Goal: Communication & Community: Answer question/provide support

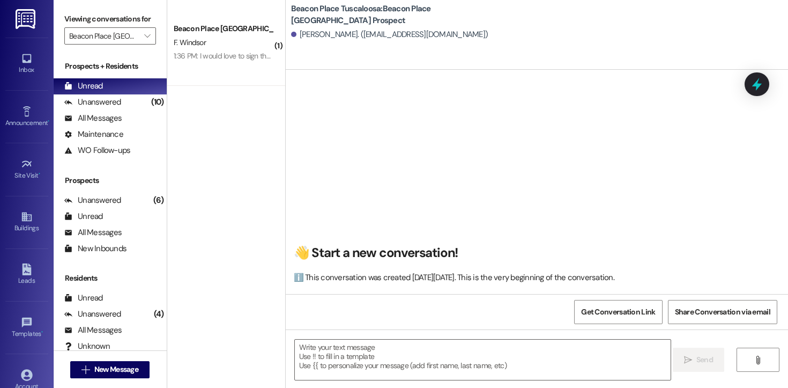
scroll to position [71, 0]
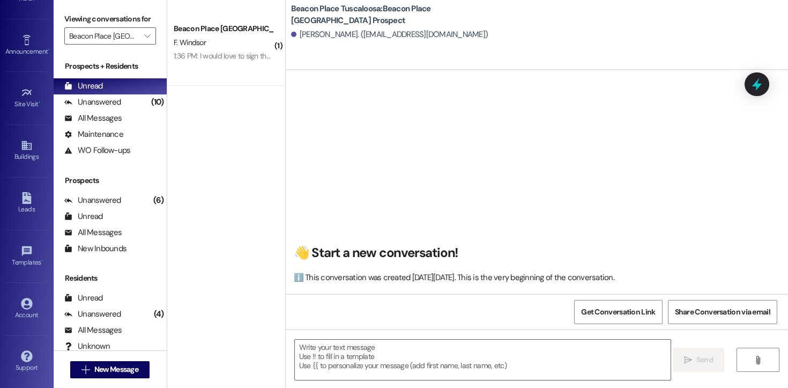
click at [242, 74] on div "Beacon Place Tuscaloosa Prospect F. Windsor 1:36 PM: I would love to sign the l…" at bounding box center [226, 43] width 118 height 86
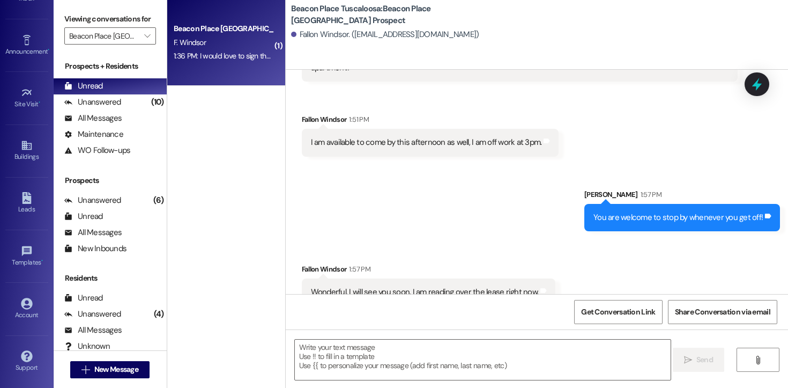
scroll to position [833, 0]
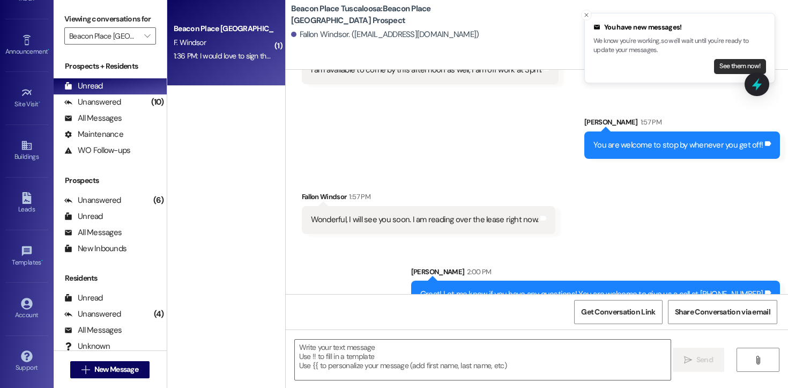
click at [716, 64] on button "See them now!" at bounding box center [740, 66] width 52 height 15
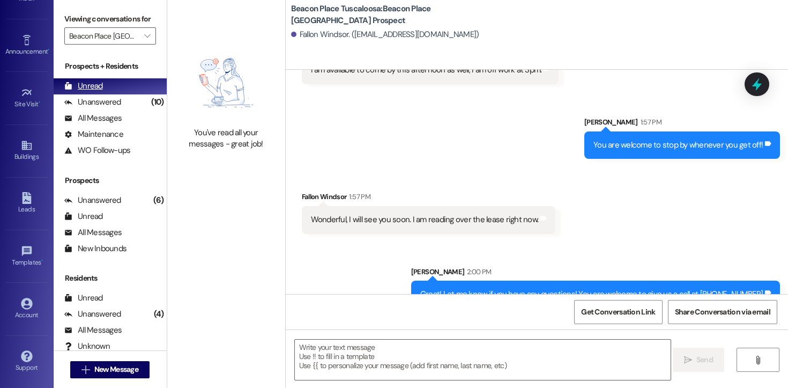
click at [96, 92] on div "Unread" at bounding box center [83, 85] width 39 height 11
click at [97, 108] on div "Unanswered" at bounding box center [92, 101] width 57 height 11
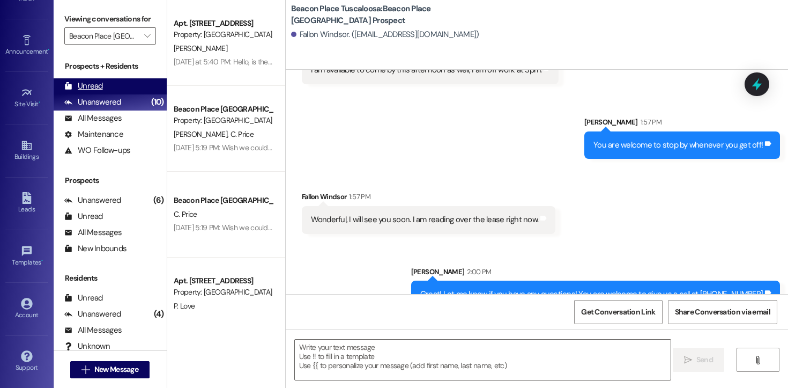
click at [94, 92] on div "Unread" at bounding box center [83, 85] width 39 height 11
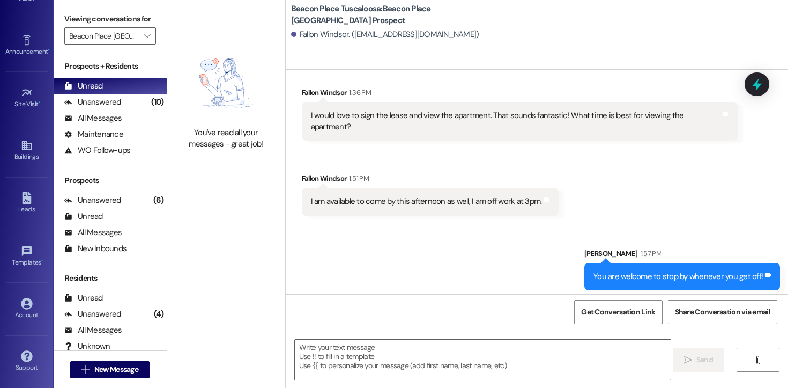
scroll to position [758, 0]
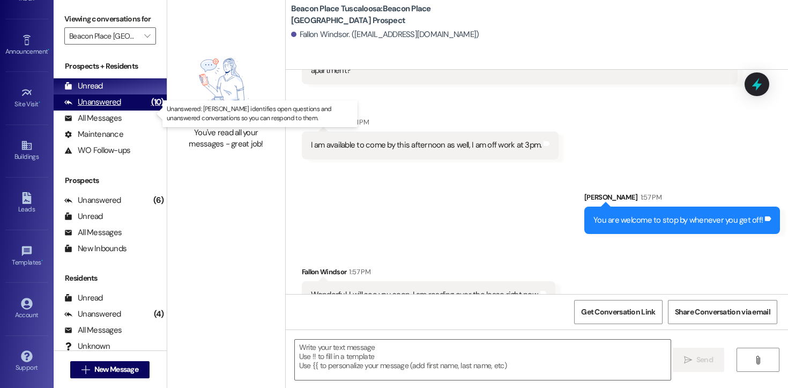
click at [98, 108] on div "Unanswered" at bounding box center [92, 101] width 57 height 11
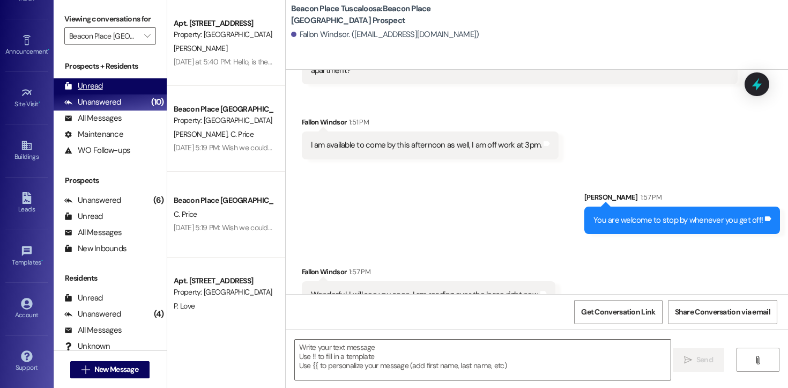
click at [97, 92] on div "Unread" at bounding box center [83, 85] width 39 height 11
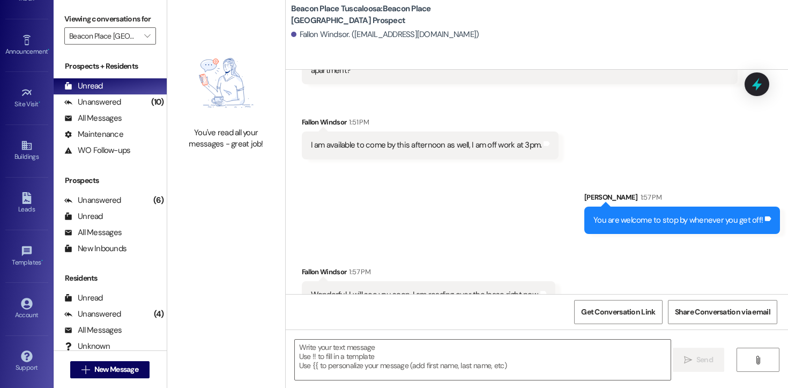
scroll to position [833, 0]
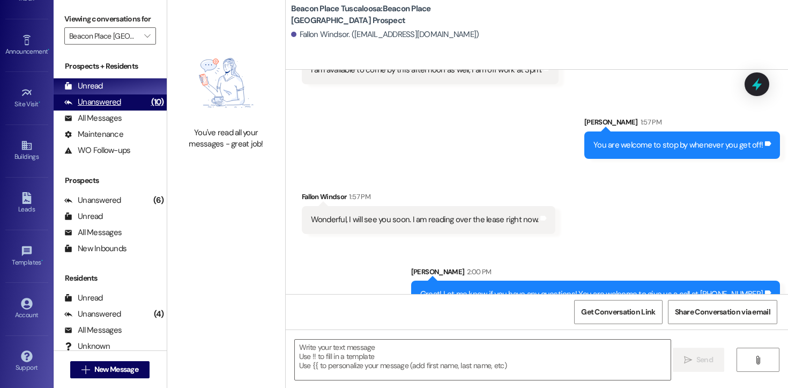
click at [113, 110] on div "Unanswered (10)" at bounding box center [110, 102] width 113 height 16
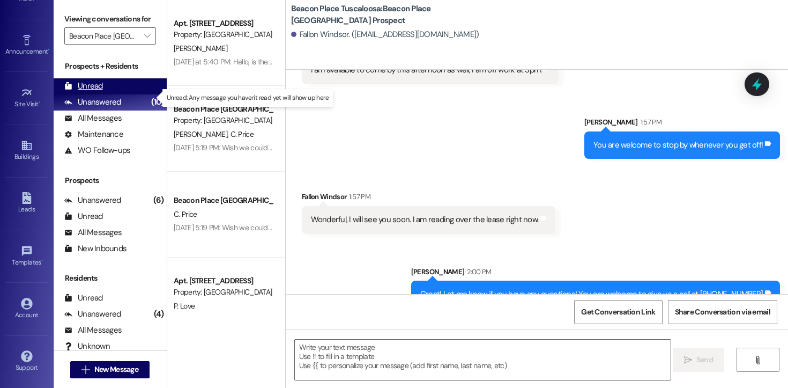
click at [102, 94] on div "Unread (0)" at bounding box center [110, 86] width 113 height 16
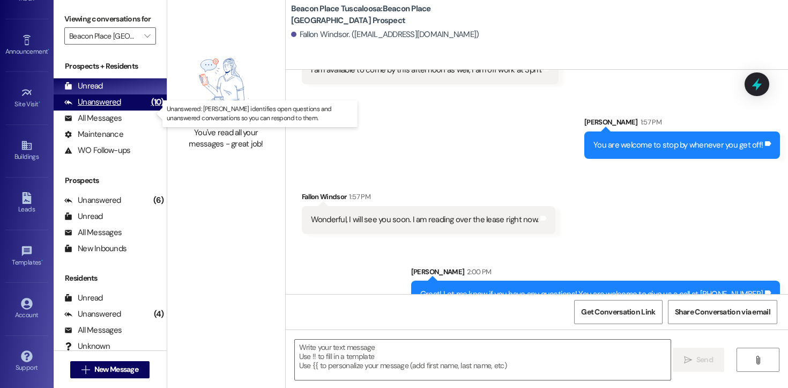
click at [120, 110] on div "Unanswered (10)" at bounding box center [110, 102] width 113 height 16
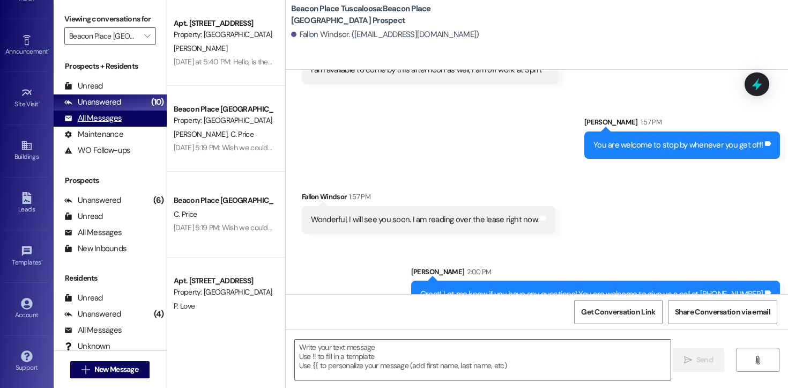
click at [119, 124] on div "All Messages" at bounding box center [92, 118] width 57 height 11
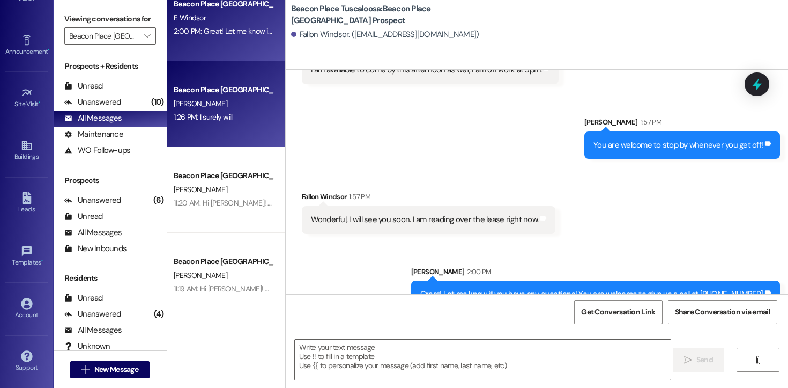
scroll to position [0, 0]
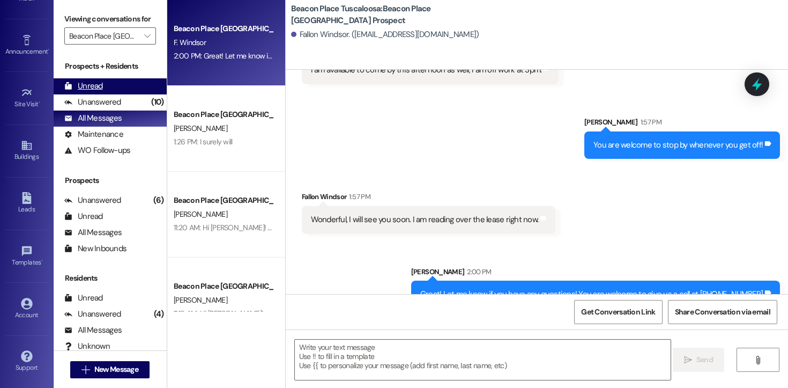
click at [91, 92] on div "Unread" at bounding box center [83, 85] width 39 height 11
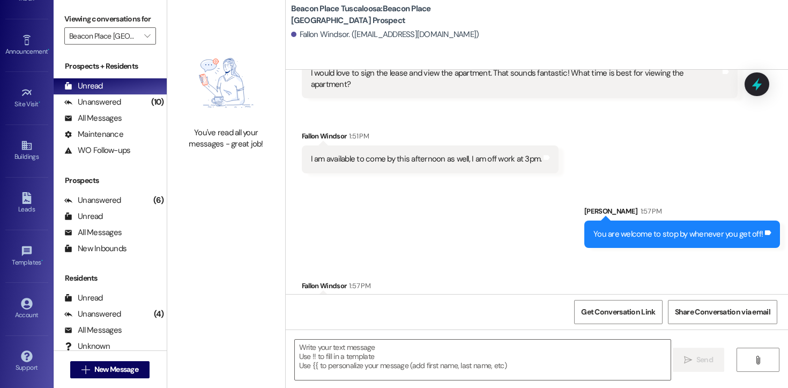
scroll to position [758, 0]
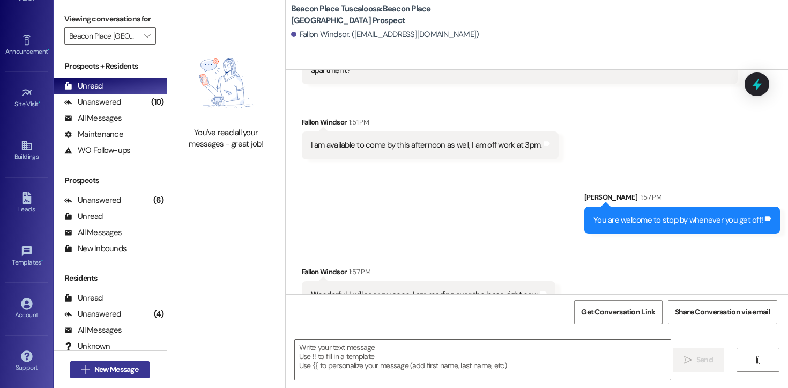
click at [118, 369] on span "New Message" at bounding box center [116, 368] width 44 height 11
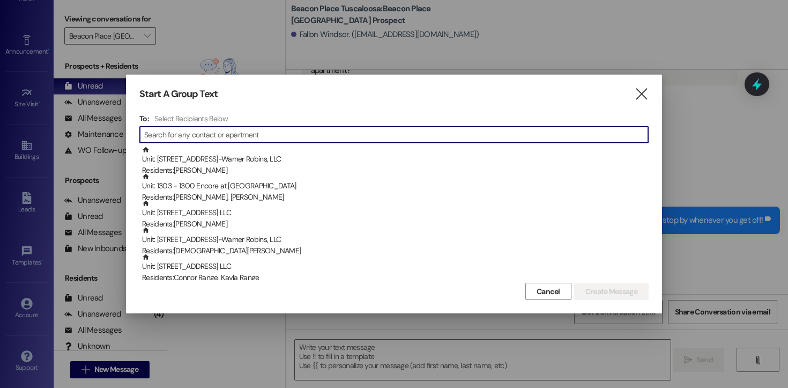
click at [217, 143] on div "To: Select Recipients Below  Unit: 3605 - [GEOGRAPHIC_DATA]-Warner Robins, LLC…" at bounding box center [393, 197] width 509 height 166
click at [214, 135] on input at bounding box center [396, 134] width 504 height 15
paste input "subhiksha"
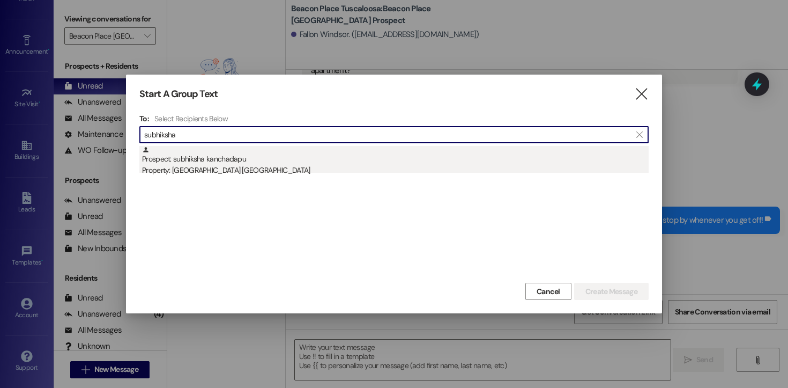
type input "subhiksha"
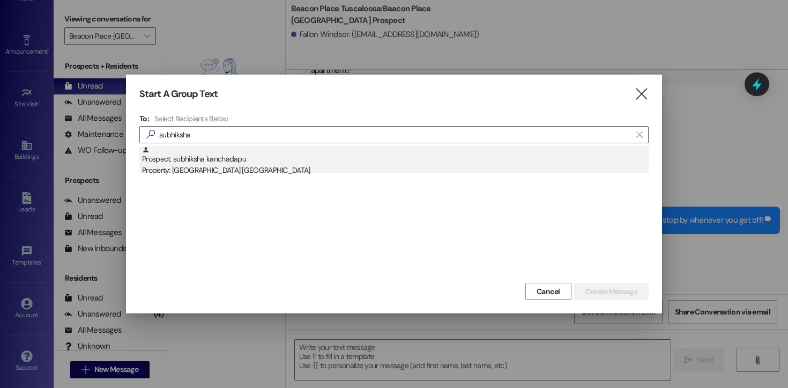
click at [223, 166] on div "Property: [GEOGRAPHIC_DATA] [GEOGRAPHIC_DATA]" at bounding box center [395, 170] width 506 height 11
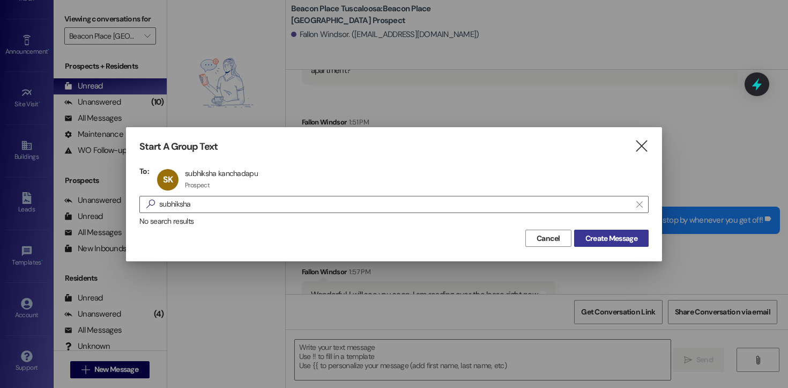
click at [606, 235] on span "Create Message" at bounding box center [611, 238] width 52 height 11
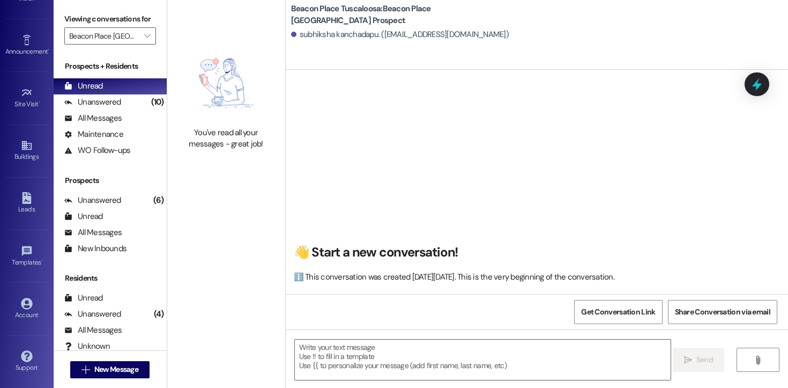
scroll to position [1, 0]
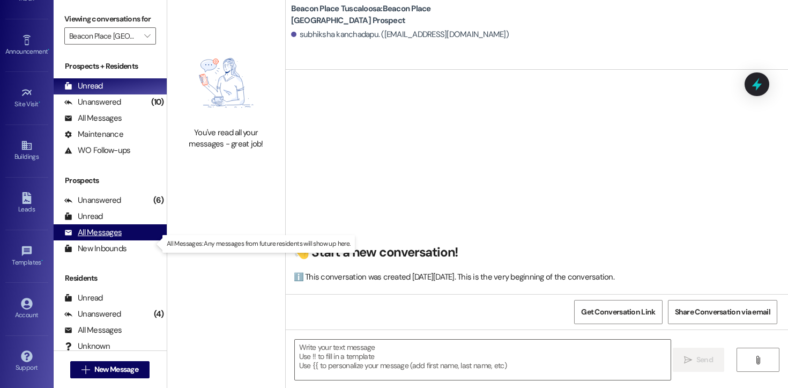
click at [106, 238] on div "All Messages" at bounding box center [92, 232] width 57 height 11
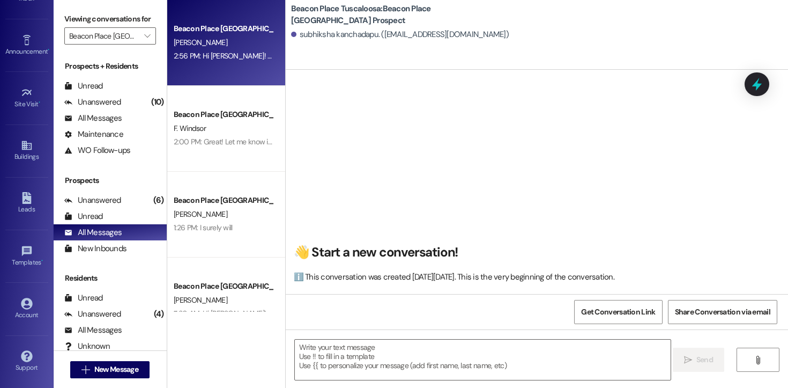
click at [230, 71] on div "Beacon Place Tuscaloosa Prospect [PERSON_NAME] 2:56 PM: Hi [PERSON_NAME]! This …" at bounding box center [226, 43] width 118 height 86
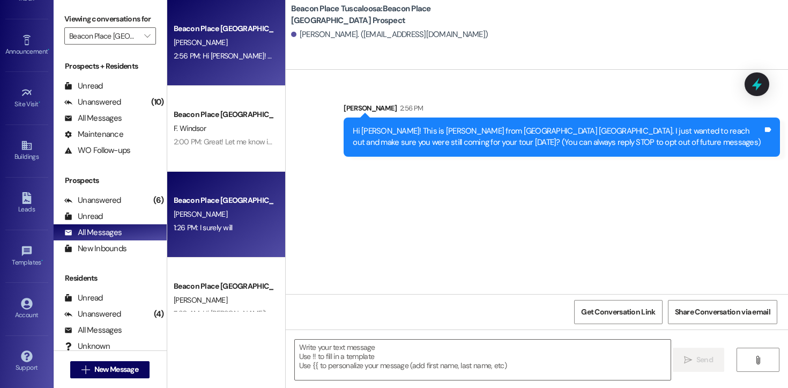
click at [222, 241] on div "Beacon Place Tuscaloosa Prospect [PERSON_NAME] 1:26 PM: I surely will 1:26 PM: …" at bounding box center [226, 215] width 118 height 86
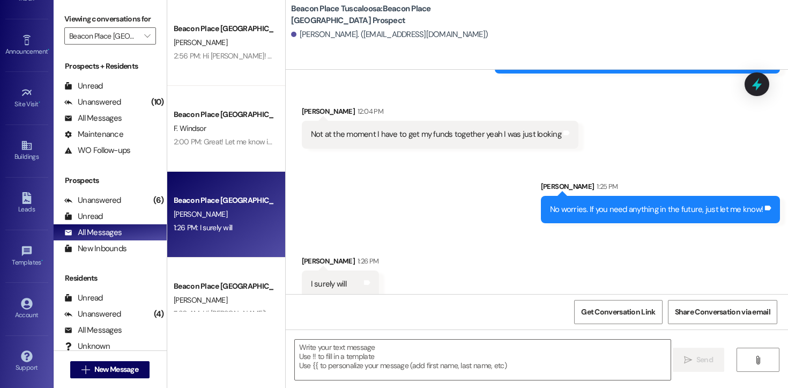
scroll to position [256, 0]
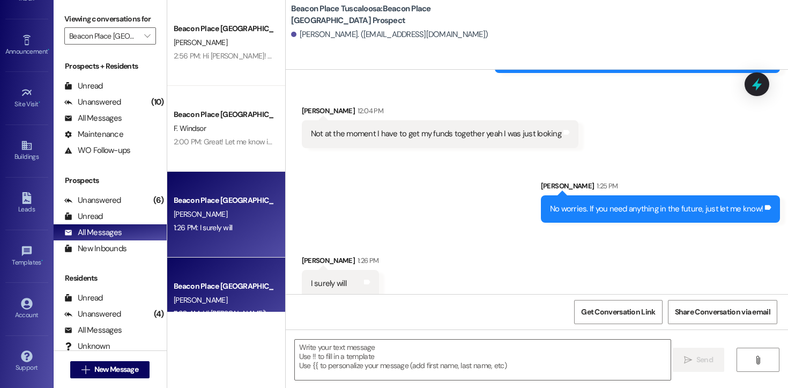
click at [219, 286] on div "Beacon Place [GEOGRAPHIC_DATA] Prospect" at bounding box center [223, 285] width 99 height 11
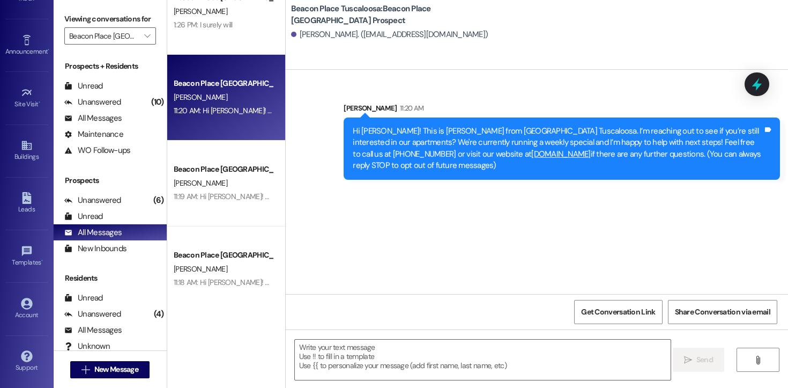
scroll to position [203, 0]
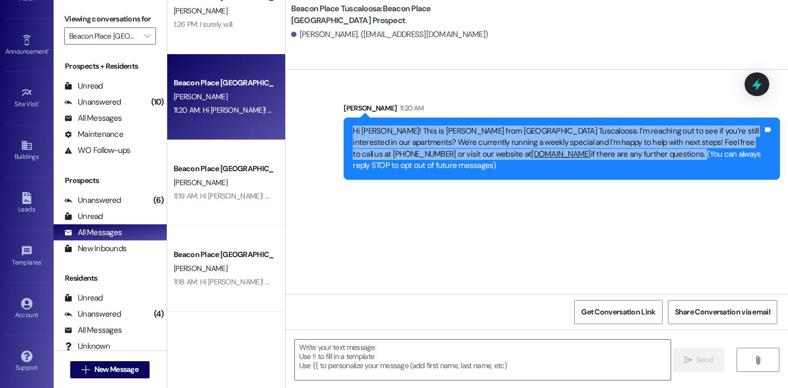
drag, startPoint x: 623, startPoint y: 155, endPoint x: 347, endPoint y: 133, distance: 276.4
click at [353, 133] on div "Hi [PERSON_NAME]! This is [PERSON_NAME] from [GEOGRAPHIC_DATA] Tuscaloosa. I’m …" at bounding box center [558, 148] width 410 height 46
copy div "Hi [PERSON_NAME]! This is [PERSON_NAME] from [GEOGRAPHIC_DATA] Tuscaloosa. I’m …"
click at [94, 369] on span "New Message" at bounding box center [116, 368] width 44 height 11
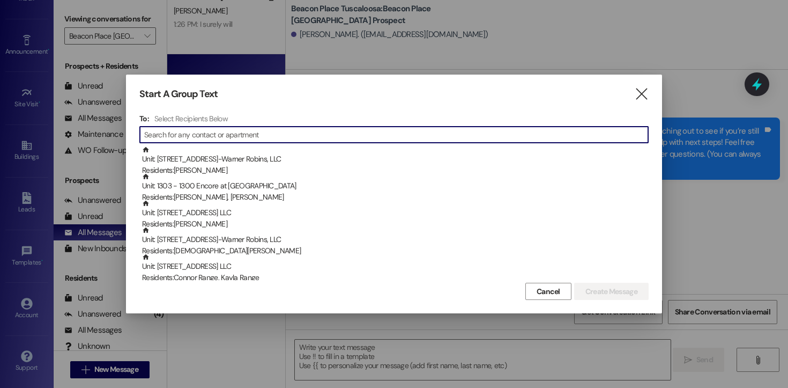
click at [224, 137] on input at bounding box center [396, 134] width 504 height 15
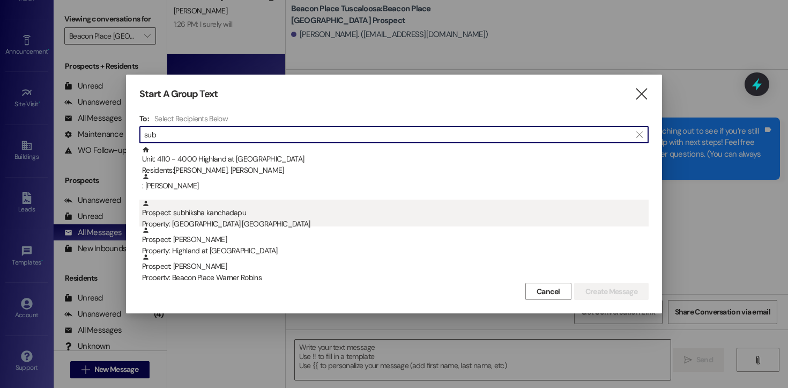
type input "sub"
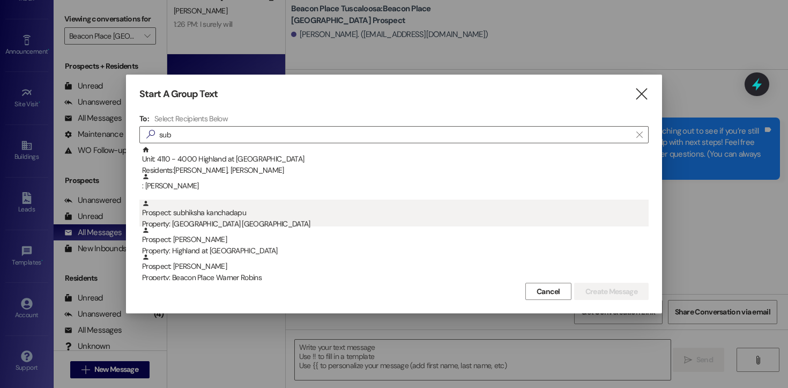
click at [213, 220] on div "Property: [GEOGRAPHIC_DATA] [GEOGRAPHIC_DATA]" at bounding box center [395, 223] width 506 height 11
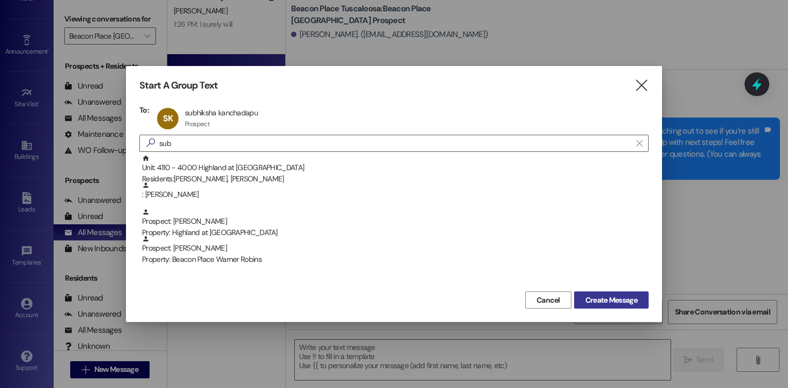
click at [602, 299] on span "Create Message" at bounding box center [611, 299] width 52 height 11
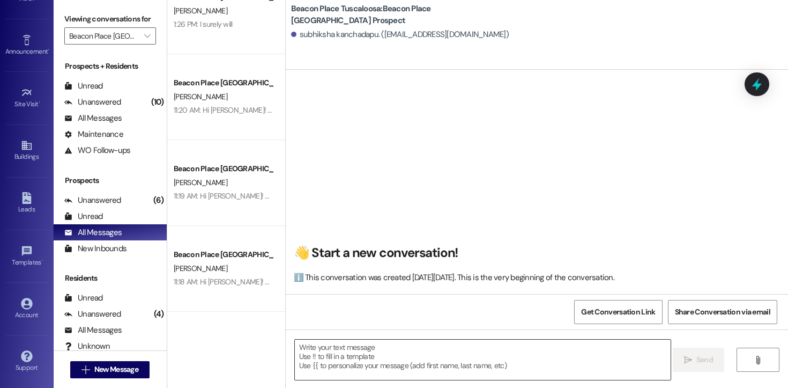
click at [313, 349] on textarea at bounding box center [483, 359] width 376 height 40
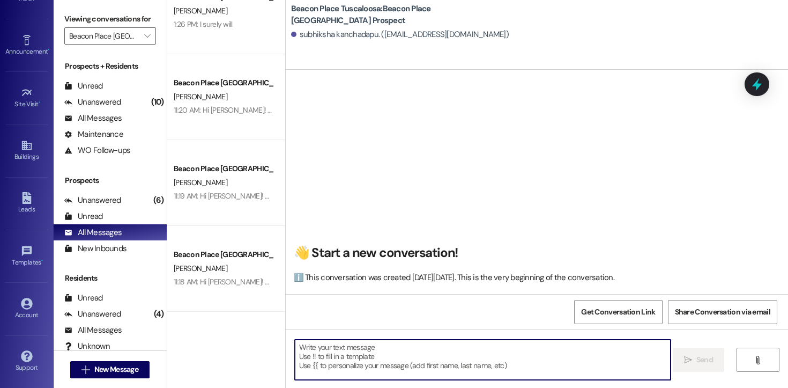
paste textarea "Hi [PERSON_NAME]! This is [PERSON_NAME] from [GEOGRAPHIC_DATA] Tuscaloosa. I’m …"
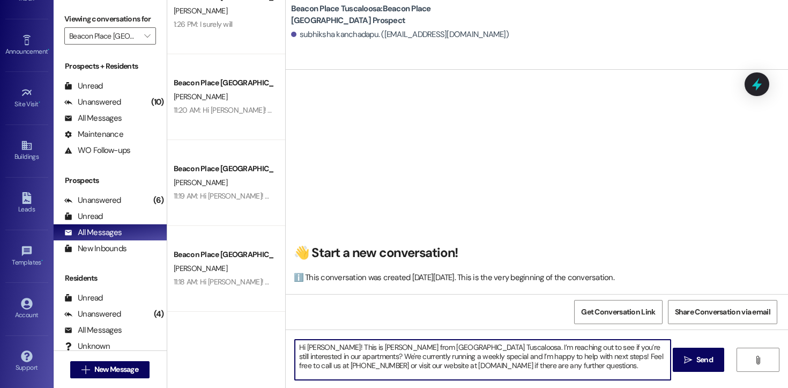
drag, startPoint x: 318, startPoint y: 347, endPoint x: 302, endPoint y: 346, distance: 16.6
click at [302, 346] on textarea "Hi [PERSON_NAME]! This is [PERSON_NAME] from [GEOGRAPHIC_DATA] Tuscaloosa. I’m …" at bounding box center [483, 359] width 376 height 40
drag, startPoint x: 580, startPoint y: 368, endPoint x: 206, endPoint y: 327, distance: 376.8
click at [206, 327] on div "Beacon Place Tuscaloosa Prospect [PERSON_NAME] 2:56 PM: Hi [PERSON_NAME]! This …" at bounding box center [477, 194] width 621 height 388
click at [590, 371] on textarea "Hi! This is [PERSON_NAME] from [GEOGRAPHIC_DATA] Tuscaloosa. I’m reaching out t…" at bounding box center [483, 359] width 376 height 40
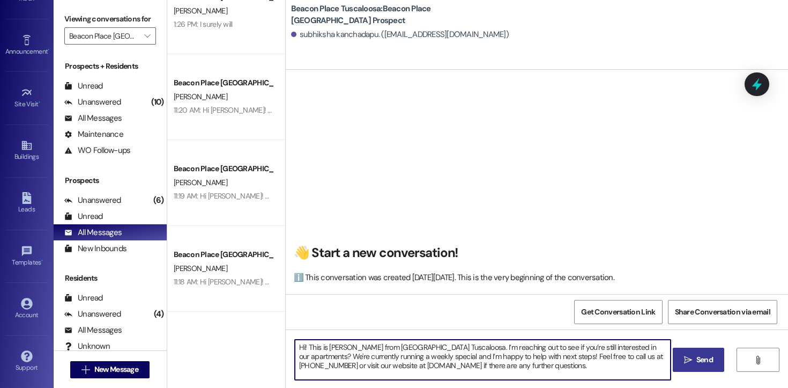
type textarea "Hi! This is [PERSON_NAME] from [GEOGRAPHIC_DATA] Tuscaloosa. I’m reaching out t…"
click at [698, 356] on span "Send" at bounding box center [704, 359] width 17 height 11
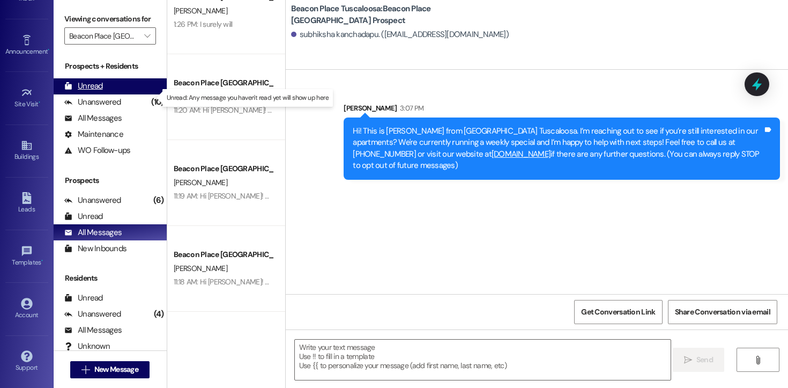
click at [92, 92] on div "Unread" at bounding box center [83, 85] width 39 height 11
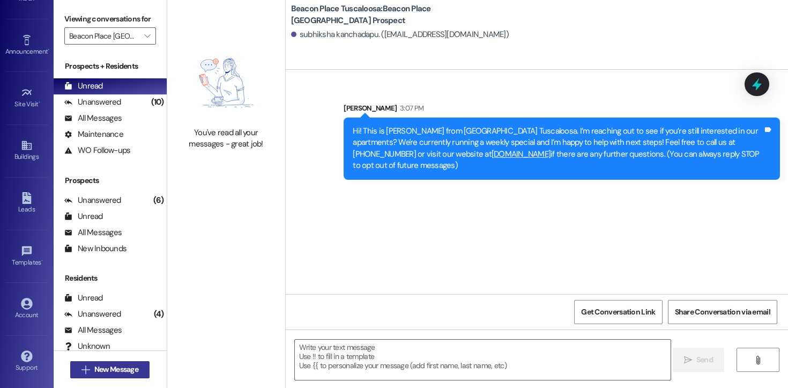
click at [112, 375] on button " New Message" at bounding box center [109, 369] width 79 height 17
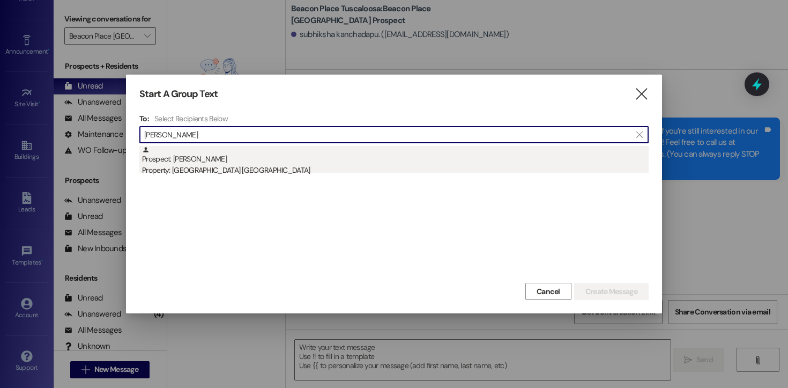
type input "[PERSON_NAME]"
click at [189, 162] on div "Prospect: [PERSON_NAME] Property: [GEOGRAPHIC_DATA] [GEOGRAPHIC_DATA]" at bounding box center [395, 161] width 506 height 31
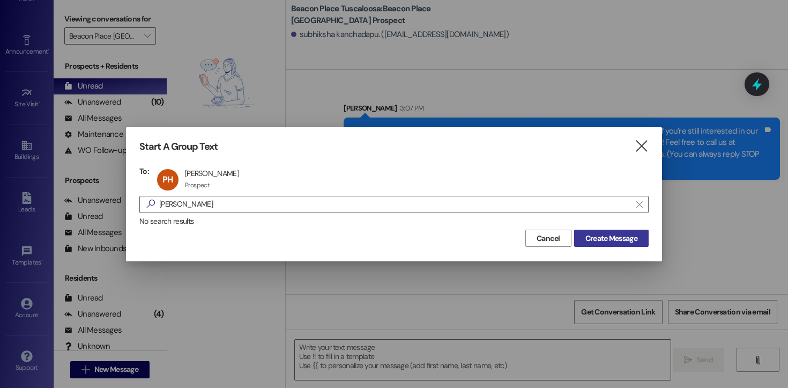
click at [597, 229] on button "Create Message" at bounding box center [611, 237] width 74 height 17
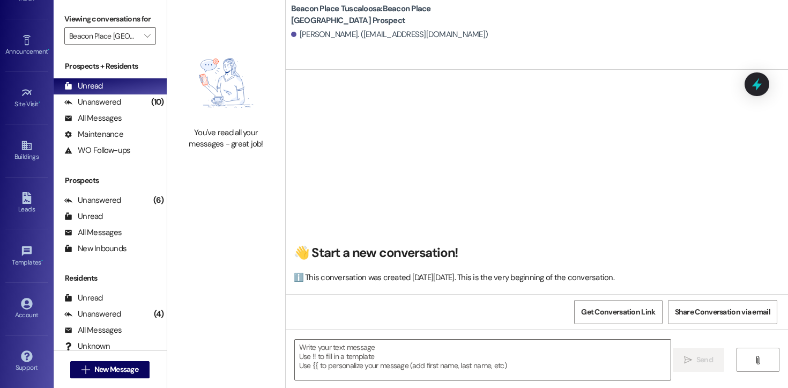
scroll to position [1, 0]
click at [346, 357] on textarea at bounding box center [483, 359] width 376 height 40
paste textarea "Hi! This is [PERSON_NAME] from [GEOGRAPHIC_DATA] Tuscaloosa. I’m reaching out t…"
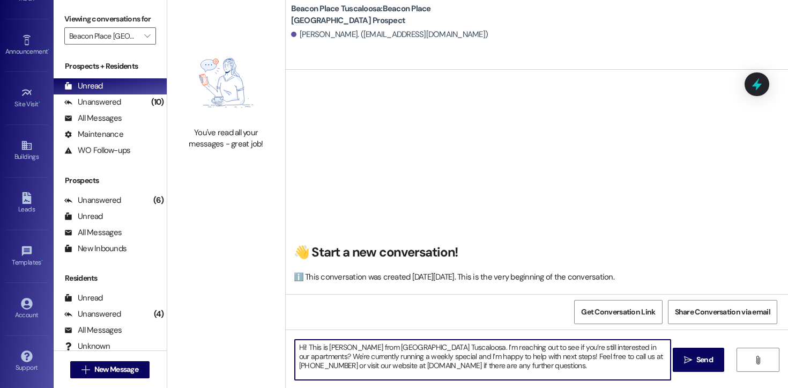
click at [300, 347] on textarea "Hi! This is [PERSON_NAME] from [GEOGRAPHIC_DATA] Tuscaloosa. I’m reaching out t…" at bounding box center [483, 359] width 376 height 40
drag, startPoint x: 626, startPoint y: 369, endPoint x: 289, endPoint y: 336, distance: 338.2
click at [289, 336] on div "Hi [PERSON_NAME]! This is [PERSON_NAME] from [GEOGRAPHIC_DATA] Tuscaloosa. I’m …" at bounding box center [537, 369] width 502 height 80
click at [554, 357] on textarea "Hi [PERSON_NAME]! This is [PERSON_NAME] from [GEOGRAPHIC_DATA] Tuscaloosa. I’m …" at bounding box center [483, 359] width 376 height 40
type textarea "Hi [PERSON_NAME]! This is [PERSON_NAME] from [GEOGRAPHIC_DATA] Tuscaloosa. I’m …"
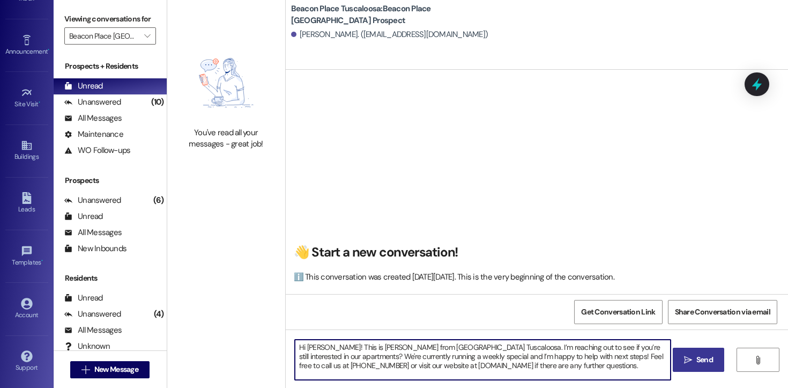
click at [702, 357] on span "Send" at bounding box center [704, 359] width 17 height 11
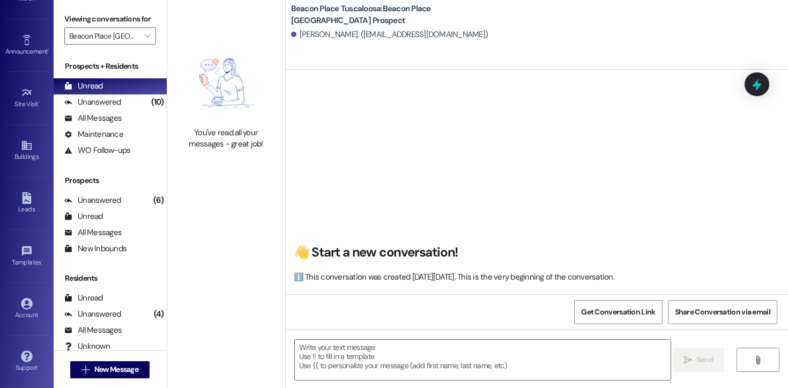
scroll to position [0, 0]
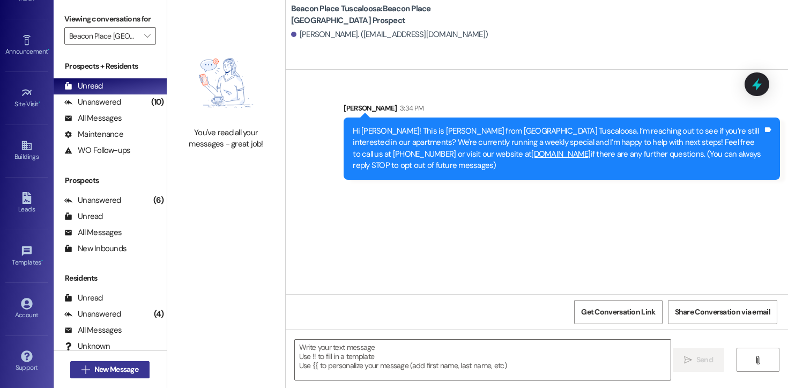
click at [123, 371] on span "New Message" at bounding box center [116, 368] width 44 height 11
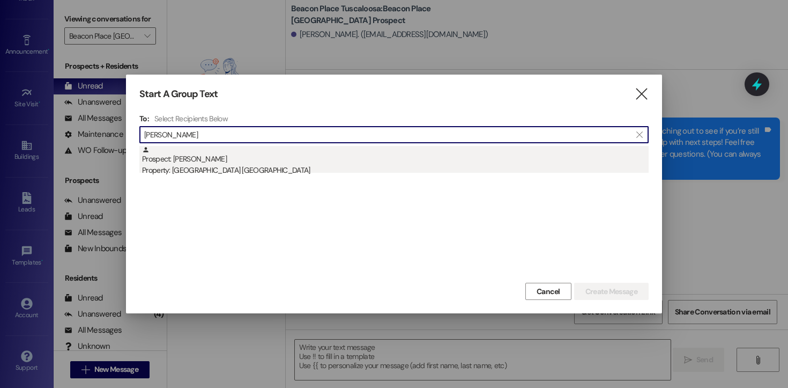
type input "[PERSON_NAME]"
click at [249, 168] on div "Property: [GEOGRAPHIC_DATA] [GEOGRAPHIC_DATA]" at bounding box center [395, 170] width 506 height 11
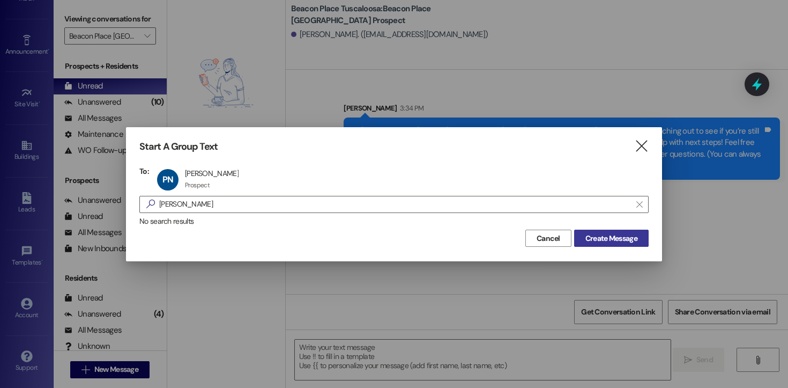
click at [627, 242] on span "Create Message" at bounding box center [611, 238] width 52 height 11
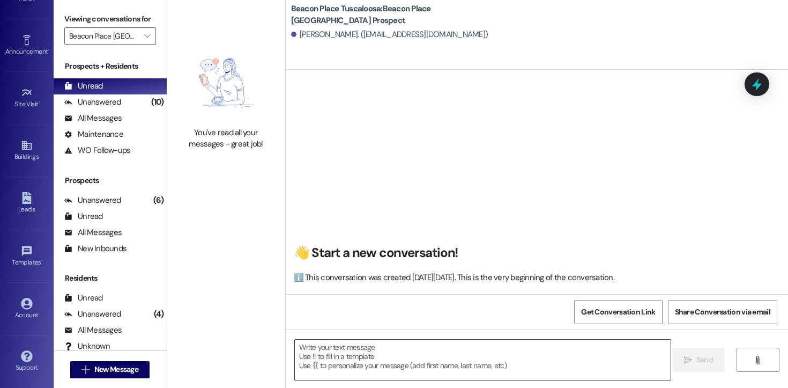
click at [391, 368] on textarea at bounding box center [483, 359] width 376 height 40
paste textarea "Hi [PERSON_NAME]! This is [PERSON_NAME] from [GEOGRAPHIC_DATA] Tuscaloosa. I’m …"
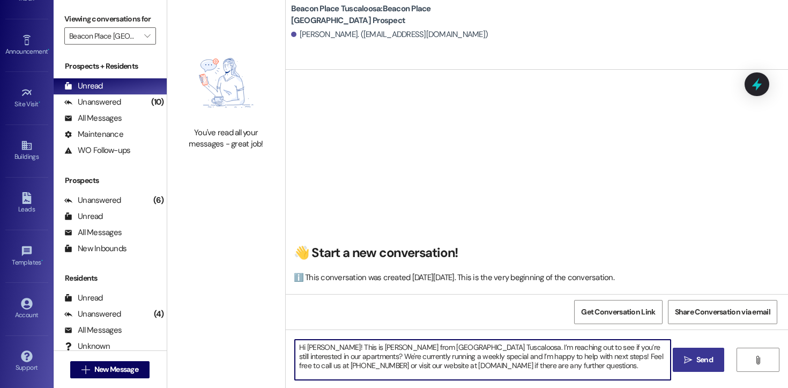
drag, startPoint x: 317, startPoint y: 349, endPoint x: 301, endPoint y: 347, distance: 15.7
click at [301, 347] on textarea "Hi [PERSON_NAME]! This is [PERSON_NAME] from [GEOGRAPHIC_DATA] Tuscaloosa. I’m …" at bounding box center [483, 359] width 376 height 40
drag, startPoint x: 617, startPoint y: 366, endPoint x: 256, endPoint y: 321, distance: 364.0
click at [256, 321] on div "You've read all your messages - great job! [GEOGRAPHIC_DATA] [GEOGRAPHIC_DATA]:…" at bounding box center [477, 194] width 621 height 388
type textarea "Hi Patience! This is [PERSON_NAME] from [GEOGRAPHIC_DATA] Tuscaloosa. I’m reach…"
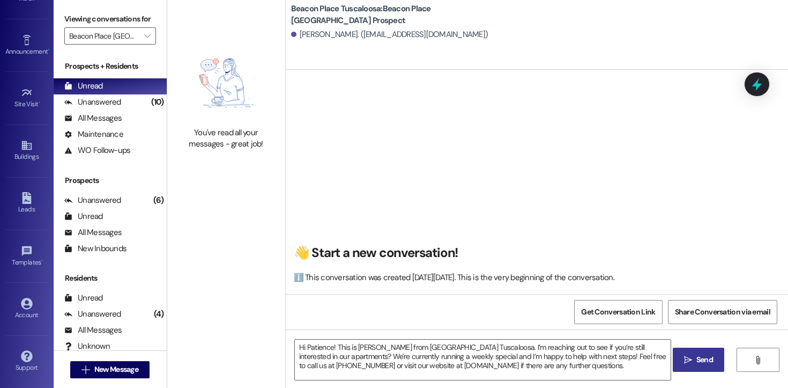
click at [692, 354] on span " Send" at bounding box center [699, 359] width 34 height 11
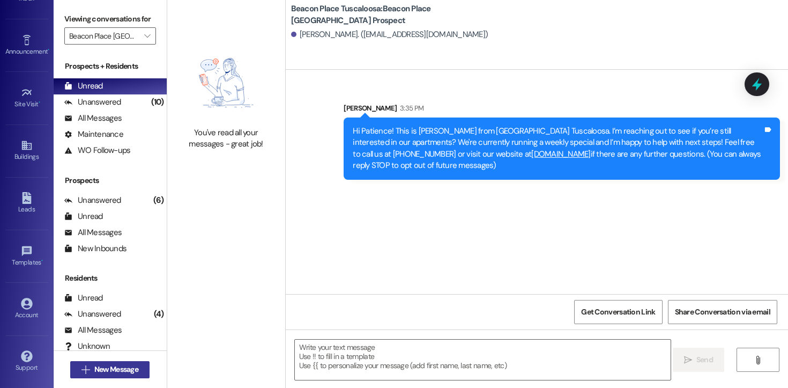
click at [131, 369] on span "New Message" at bounding box center [116, 368] width 44 height 11
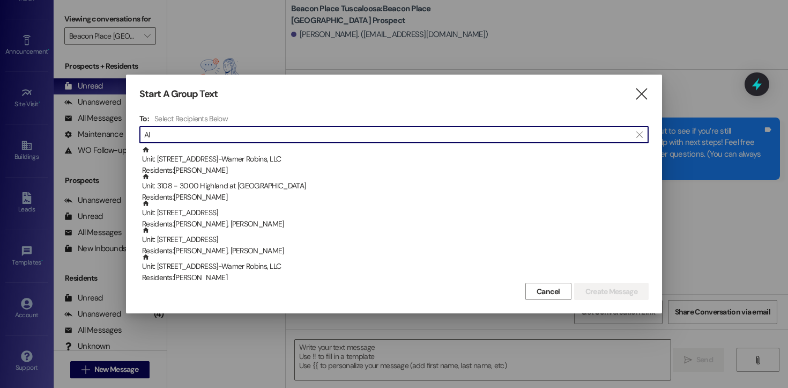
type input "A"
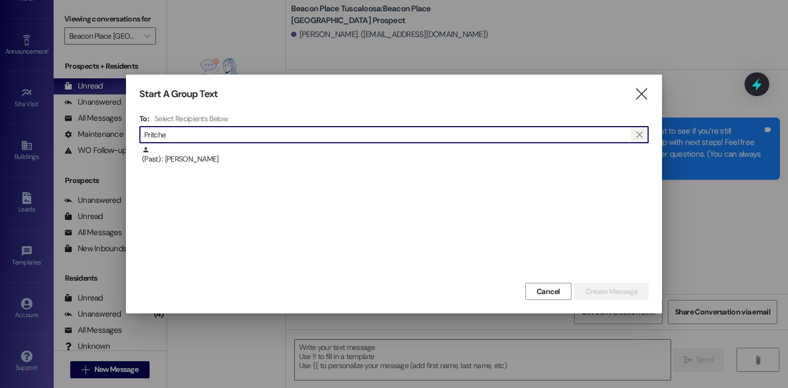
type input "Pritche"
click at [639, 139] on span "" at bounding box center [639, 134] width 10 height 16
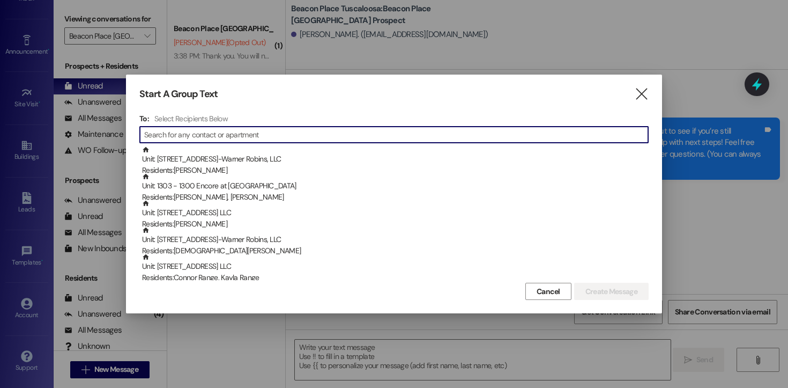
click at [241, 136] on input at bounding box center [396, 134] width 504 height 15
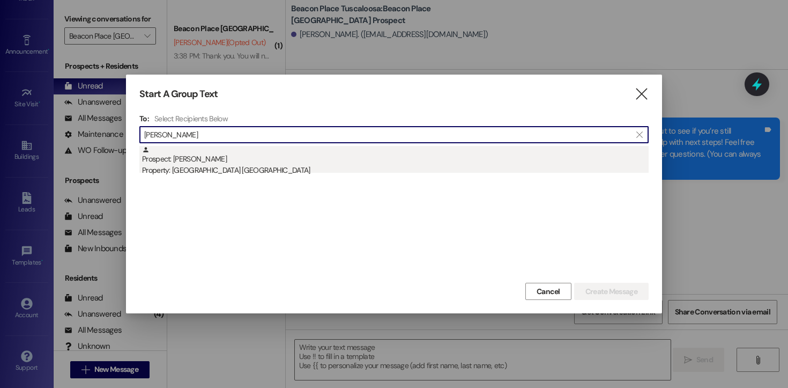
type input "[PERSON_NAME]"
click at [229, 163] on div "Prospect: [PERSON_NAME] Property: [GEOGRAPHIC_DATA] [GEOGRAPHIC_DATA]" at bounding box center [395, 161] width 506 height 31
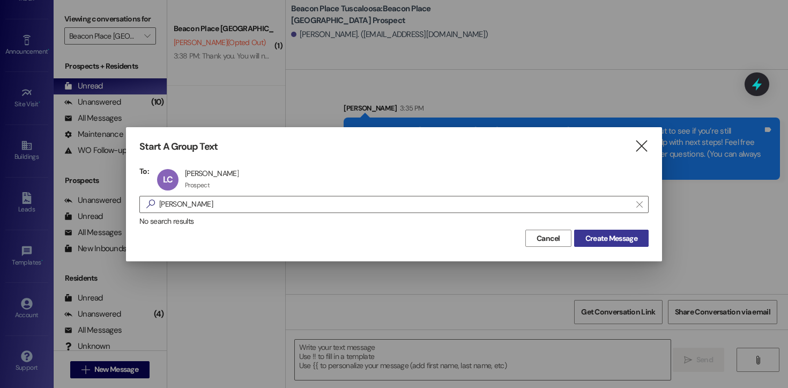
click at [602, 236] on span "Create Message" at bounding box center [611, 238] width 52 height 11
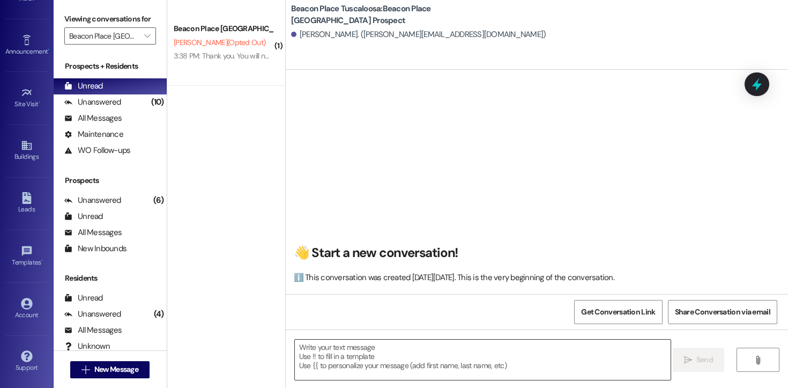
click at [407, 375] on textarea at bounding box center [483, 359] width 376 height 40
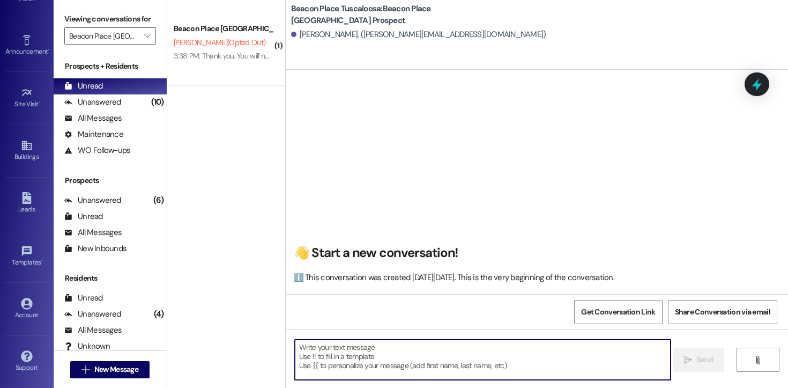
paste textarea "Hi Patience! This is [PERSON_NAME] from [GEOGRAPHIC_DATA] Tuscaloosa. I’m reach…"
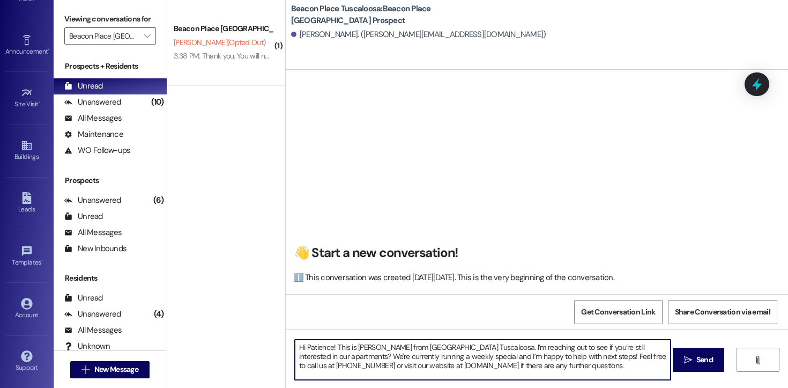
drag, startPoint x: 329, startPoint y: 348, endPoint x: 303, endPoint y: 347, distance: 25.7
click at [303, 347] on textarea "Hi Patience! This is [PERSON_NAME] from [GEOGRAPHIC_DATA] Tuscaloosa. I’m reach…" at bounding box center [483, 359] width 376 height 40
drag, startPoint x: 616, startPoint y: 368, endPoint x: 290, endPoint y: 328, distance: 327.8
click at [290, 328] on div "👋 Start a new conversation! ℹ️ This conversation was created [DATE][DATE]. This…" at bounding box center [537, 264] width 502 height 388
type textarea "Hi [PERSON_NAME]! This is [PERSON_NAME] from [GEOGRAPHIC_DATA] Tuscaloosa. I’m …"
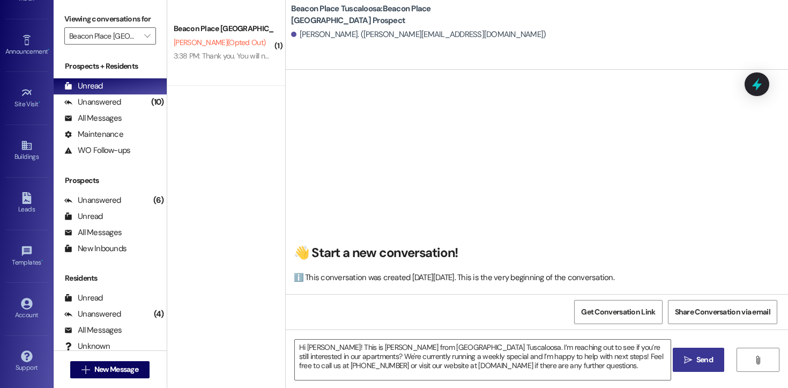
click at [697, 364] on span "Send" at bounding box center [704, 359] width 17 height 11
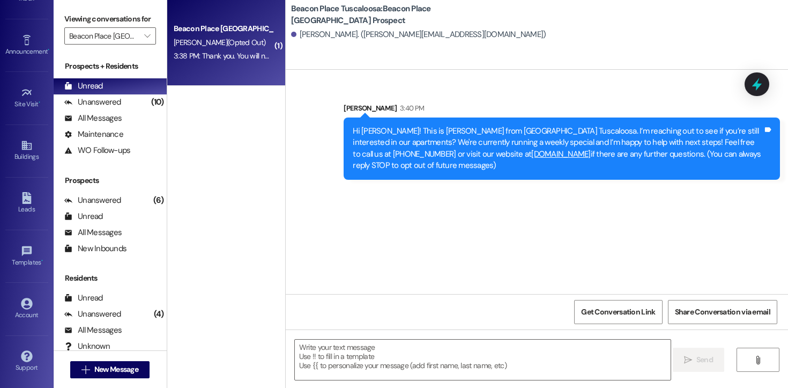
click at [202, 72] on div "Beacon Place Tuscaloosa Prospect [PERSON_NAME] (Opted Out) 3:38 PM: Thank you. …" at bounding box center [226, 43] width 118 height 86
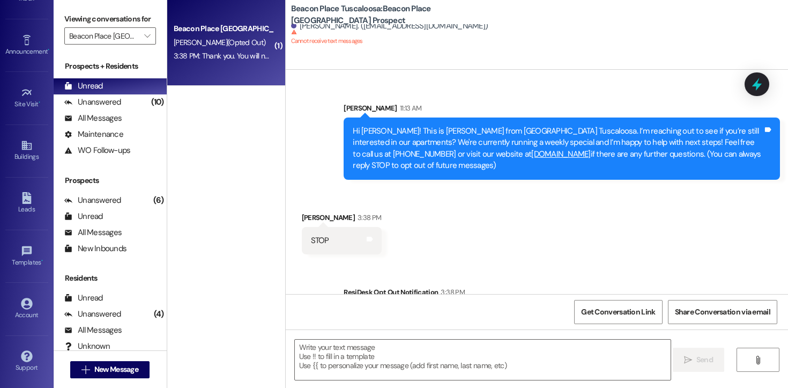
scroll to position [55, 0]
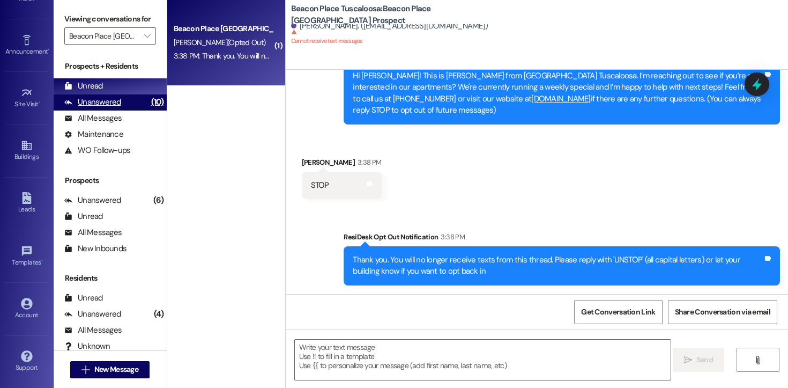
click at [111, 108] on div "Unanswered" at bounding box center [92, 101] width 57 height 11
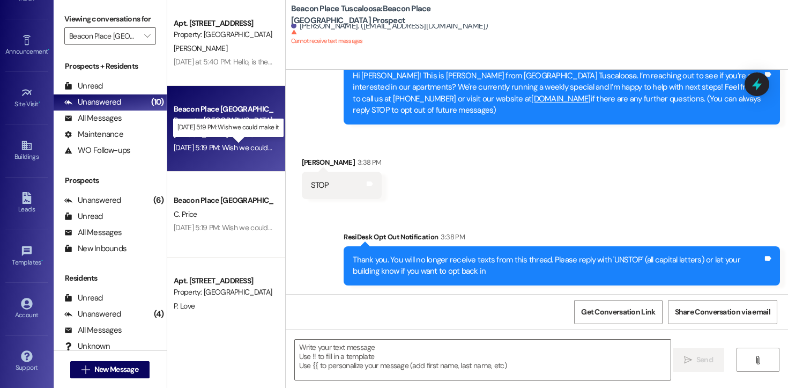
click at [205, 151] on div "[DATE] 5:19 PM: Wish we could make it [DATE] 5:19 PM: Wish we could make it" at bounding box center [233, 148] width 118 height 10
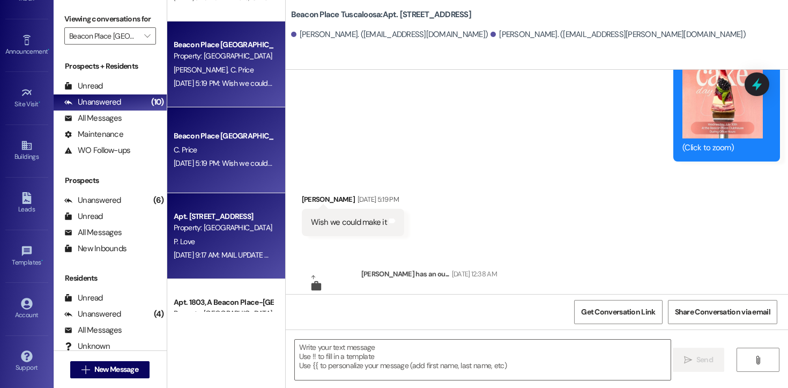
scroll to position [68, 0]
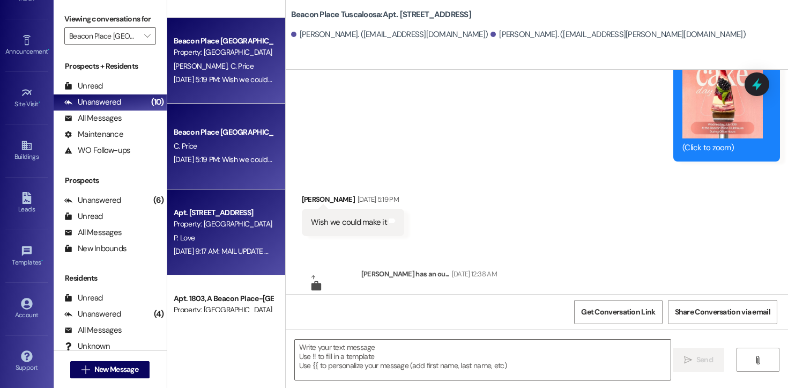
click at [239, 234] on div "P. Love" at bounding box center [223, 237] width 101 height 13
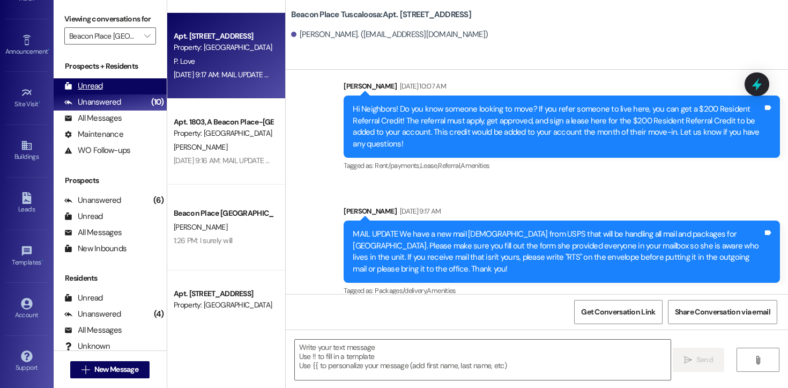
scroll to position [2400, 0]
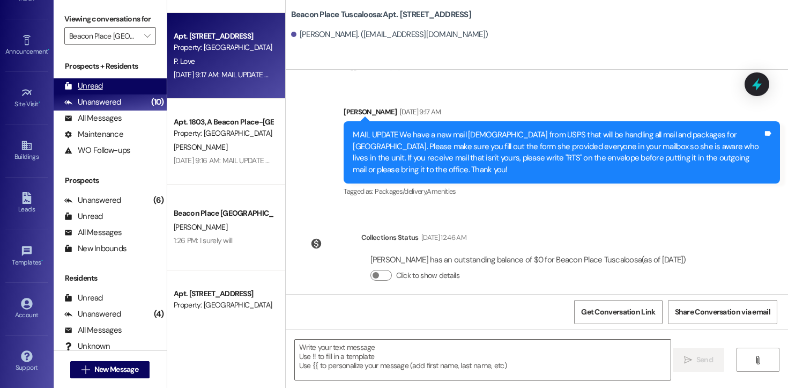
click at [93, 92] on div "Unread" at bounding box center [83, 85] width 39 height 11
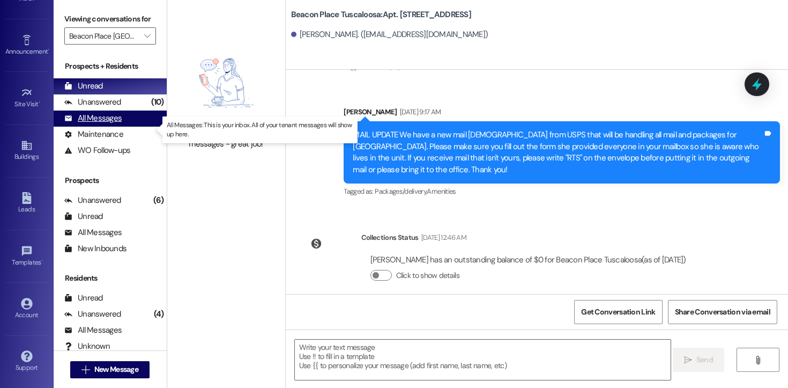
click at [93, 124] on div "All Messages" at bounding box center [92, 118] width 57 height 11
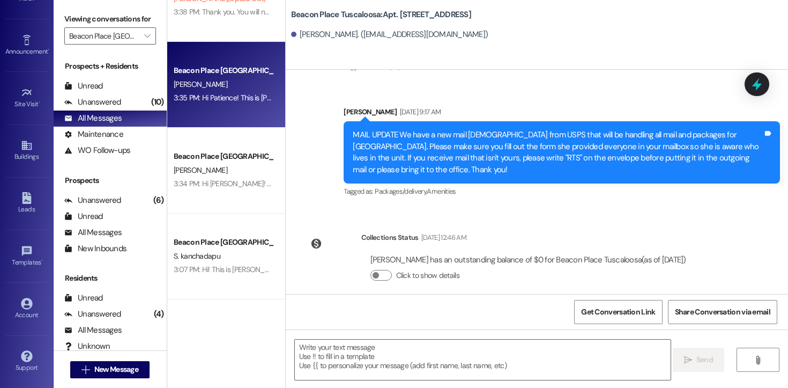
scroll to position [0, 0]
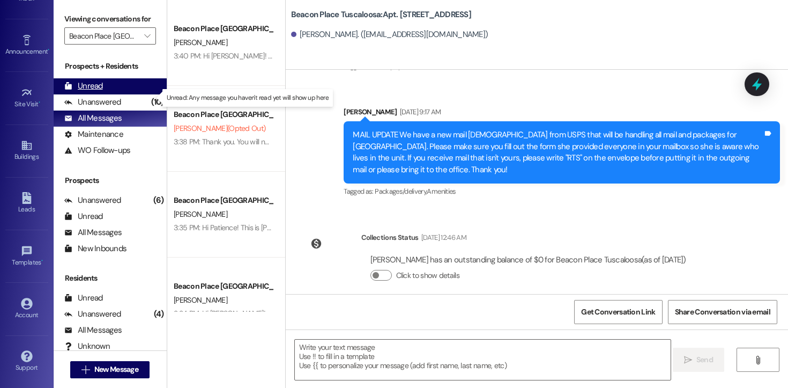
click at [98, 92] on div "Unread" at bounding box center [83, 85] width 39 height 11
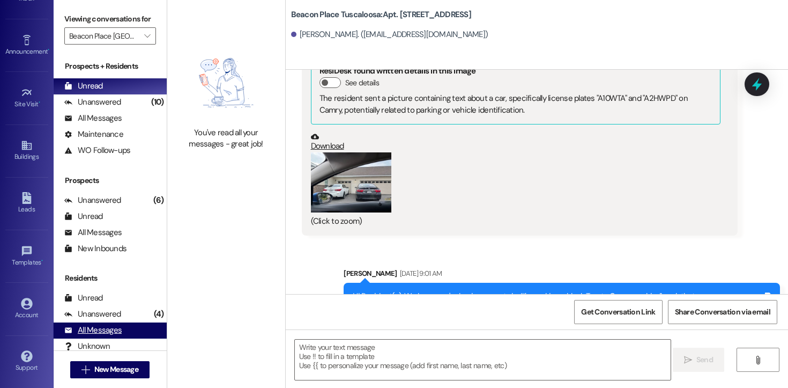
scroll to position [1714, 0]
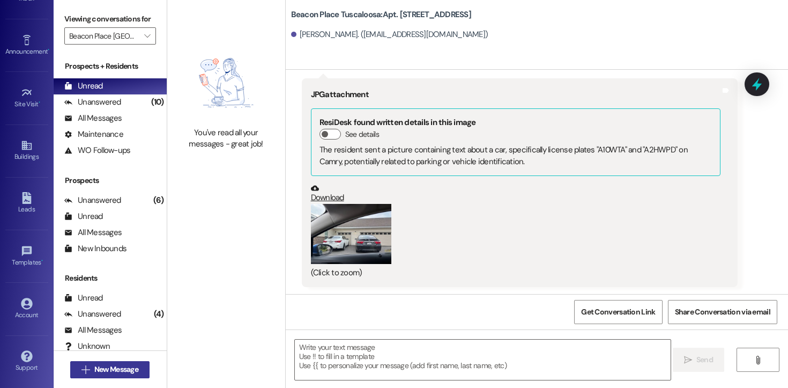
click at [128, 367] on span "New Message" at bounding box center [116, 368] width 44 height 11
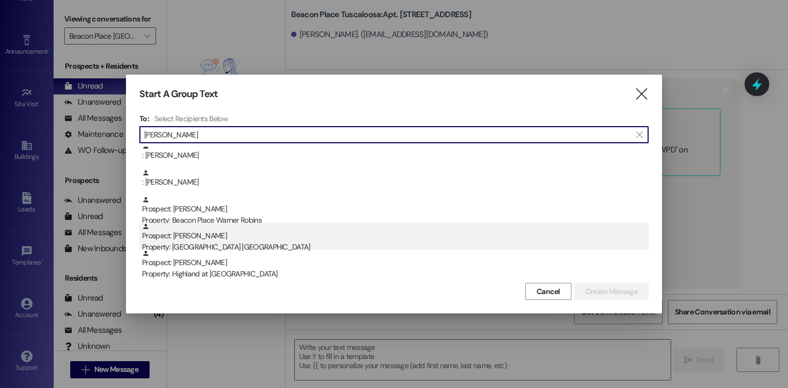
type input "[PERSON_NAME]"
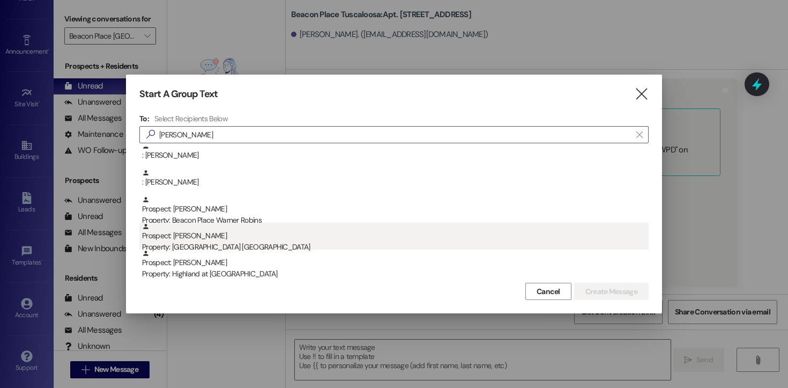
click at [225, 242] on div "Property: [GEOGRAPHIC_DATA] [GEOGRAPHIC_DATA]" at bounding box center [395, 246] width 506 height 11
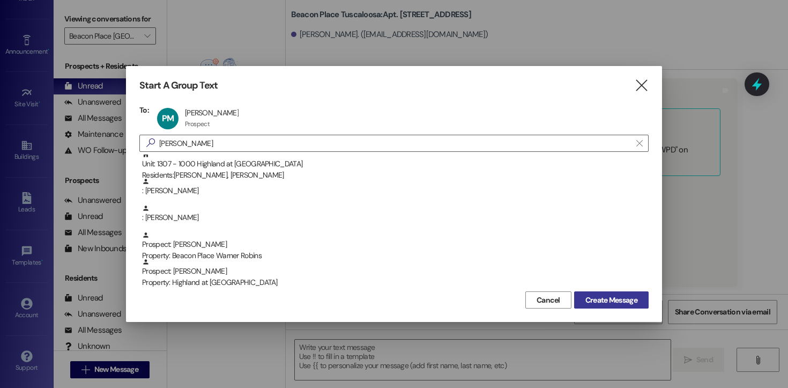
click at [587, 295] on span "Create Message" at bounding box center [611, 299] width 52 height 11
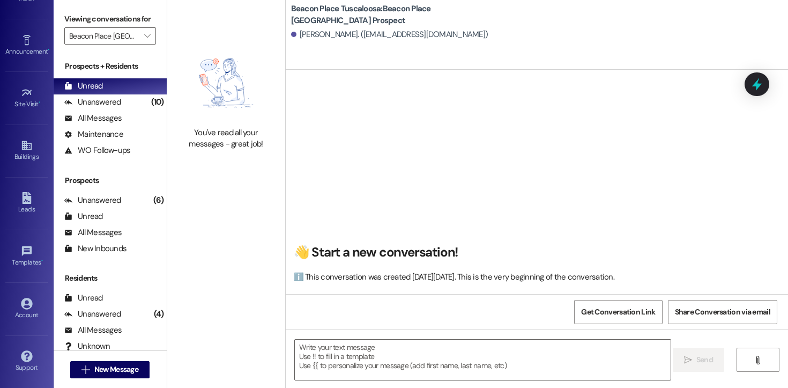
scroll to position [1, 0]
click at [416, 367] on textarea at bounding box center [483, 359] width 376 height 40
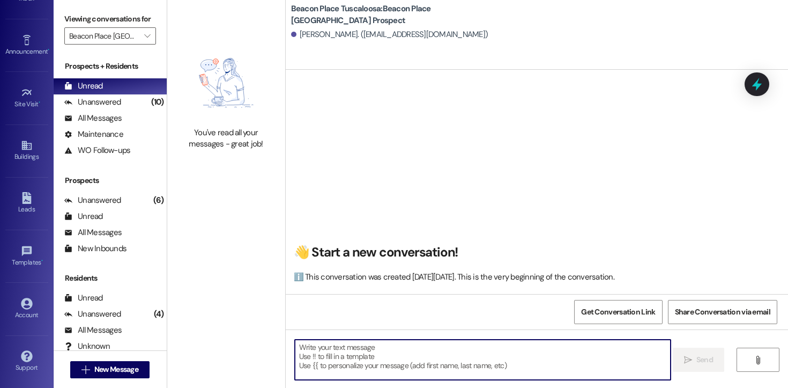
paste textarea "Active lead in system; sent text and email"
type textarea "Active lead in system; sent text and email"
click at [351, 347] on textarea at bounding box center [483, 359] width 376 height 40
paste textarea "Hi [PERSON_NAME]! This is [PERSON_NAME] from [GEOGRAPHIC_DATA] Tuscaloosa. I’m …"
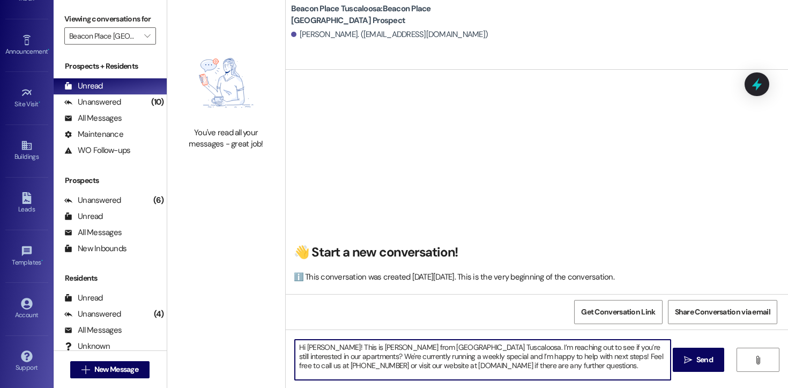
drag, startPoint x: 319, startPoint y: 349, endPoint x: 302, endPoint y: 349, distance: 17.2
click at [302, 349] on textarea "Hi [PERSON_NAME]! This is [PERSON_NAME] from [GEOGRAPHIC_DATA] Tuscaloosa. I’m …" at bounding box center [483, 359] width 376 height 40
drag, startPoint x: 612, startPoint y: 367, endPoint x: 264, endPoint y: 349, distance: 348.8
click at [264, 349] on div "You've read all your messages - great job! [GEOGRAPHIC_DATA] [GEOGRAPHIC_DATA]:…" at bounding box center [477, 194] width 621 height 388
type textarea "Hi [PERSON_NAME]! This is [PERSON_NAME] from [GEOGRAPHIC_DATA] Tuscaloosa. I’m …"
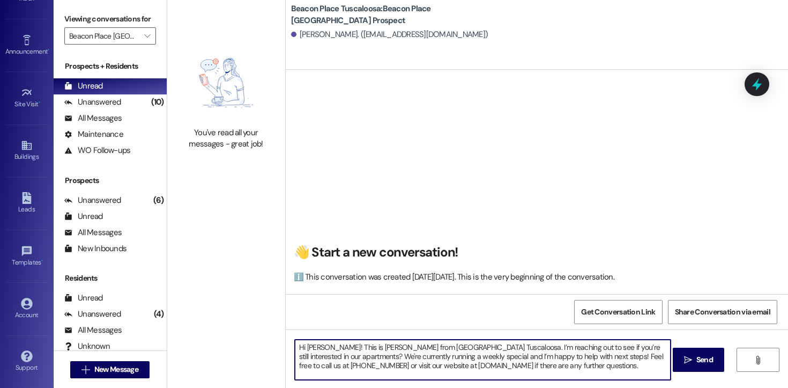
click at [617, 369] on textarea "Hi [PERSON_NAME]! This is [PERSON_NAME] from [GEOGRAPHIC_DATA] Tuscaloosa. I’m …" at bounding box center [483, 359] width 376 height 40
click at [694, 363] on span "Send" at bounding box center [704, 359] width 21 height 11
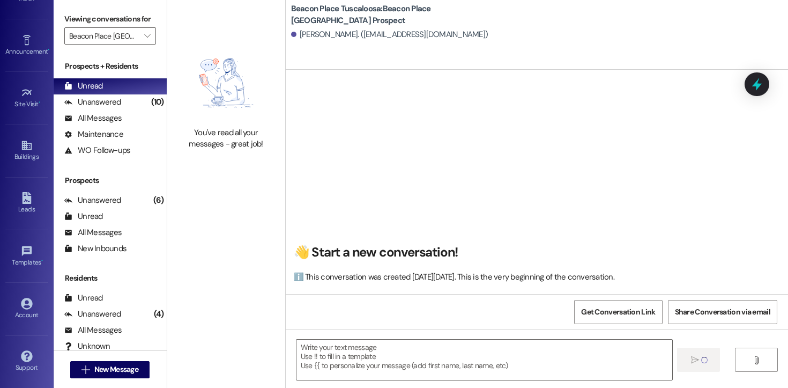
scroll to position [0, 0]
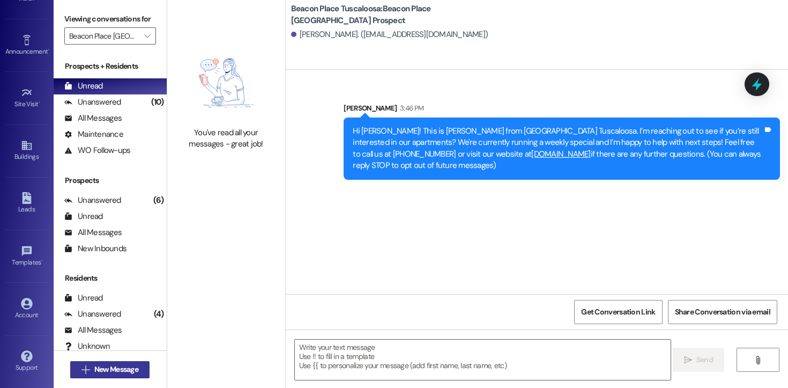
click at [130, 367] on span "New Message" at bounding box center [116, 368] width 44 height 11
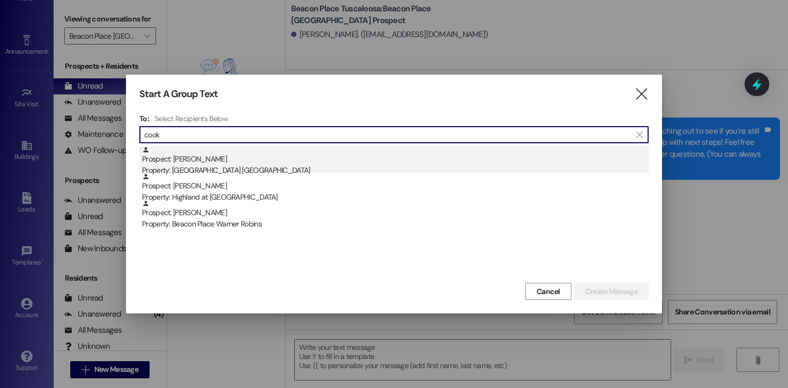
type input "cook"
click at [212, 165] on div "Property: [GEOGRAPHIC_DATA] [GEOGRAPHIC_DATA]" at bounding box center [395, 170] width 506 height 11
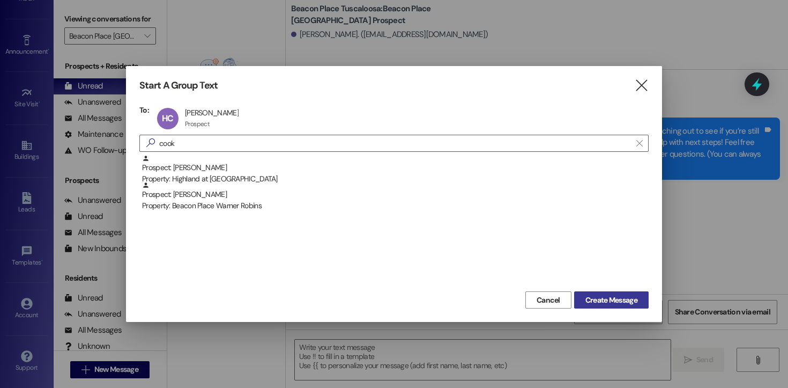
click at [599, 291] on button "Create Message" at bounding box center [611, 299] width 74 height 17
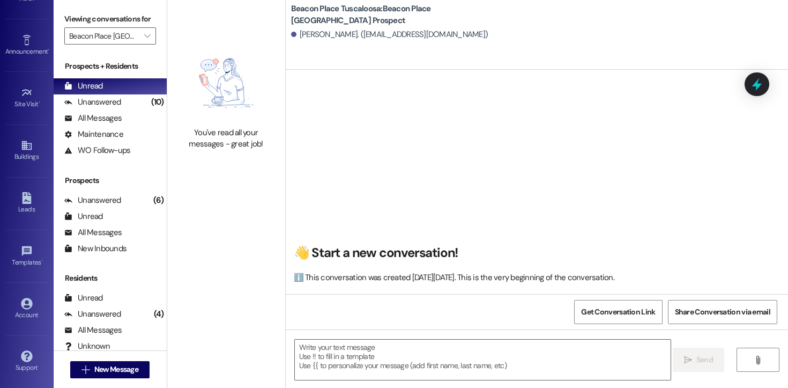
scroll to position [1, 0]
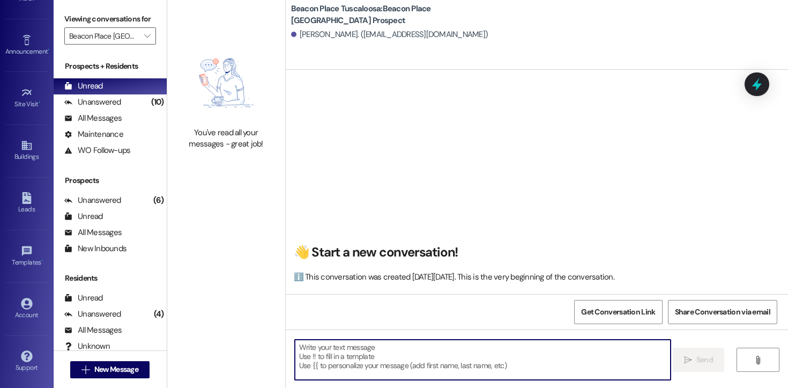
click at [392, 361] on textarea at bounding box center [483, 359] width 376 height 40
paste textarea "Hi [PERSON_NAME]! This is [PERSON_NAME] from [GEOGRAPHIC_DATA] Tuscaloosa. I’m …"
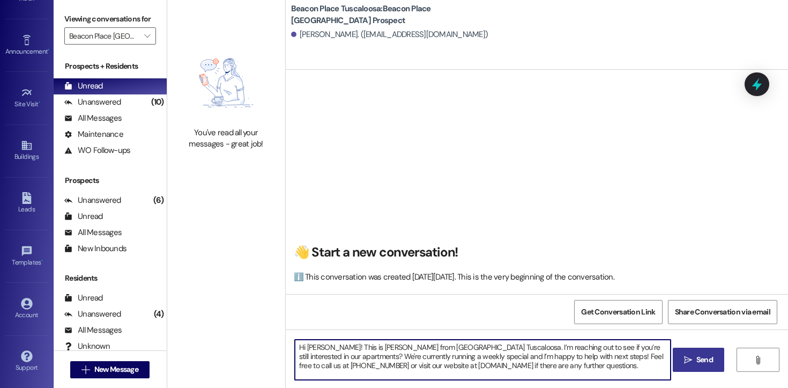
drag, startPoint x: 328, startPoint y: 348, endPoint x: 301, endPoint y: 347, distance: 26.8
click at [301, 347] on textarea "Hi [PERSON_NAME]! This is [PERSON_NAME] from [GEOGRAPHIC_DATA] Tuscaloosa. I’m …" at bounding box center [483, 359] width 376 height 40
drag, startPoint x: 621, startPoint y: 371, endPoint x: 287, endPoint y: 343, distance: 334.5
click at [289, 343] on div "Hi [PERSON_NAME]! This is [PERSON_NAME] from [GEOGRAPHIC_DATA] Tuscaloosa. I’m …" at bounding box center [477, 359] width 377 height 41
type textarea "Hi [PERSON_NAME]! This is [PERSON_NAME] from [GEOGRAPHIC_DATA] Tuscaloosa. I’m …"
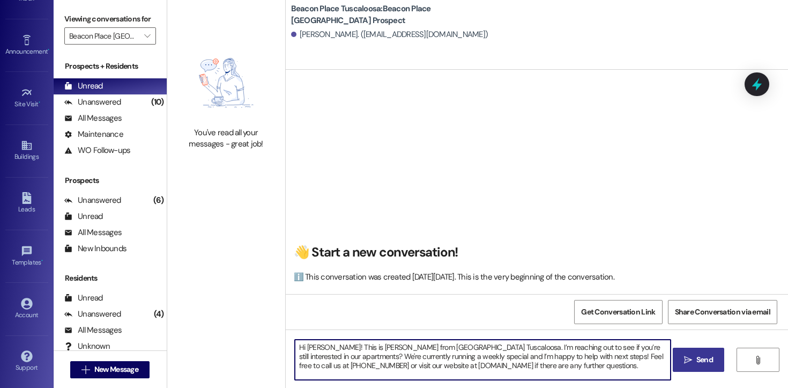
click at [629, 374] on textarea "Hi [PERSON_NAME]! This is [PERSON_NAME] from [GEOGRAPHIC_DATA] Tuscaloosa. I’m …" at bounding box center [483, 359] width 376 height 40
click at [461, 357] on textarea "Hi [PERSON_NAME]! This is [PERSON_NAME] from [GEOGRAPHIC_DATA] Tuscaloosa. I’m …" at bounding box center [483, 359] width 376 height 40
click at [687, 354] on span " Send" at bounding box center [699, 359] width 34 height 11
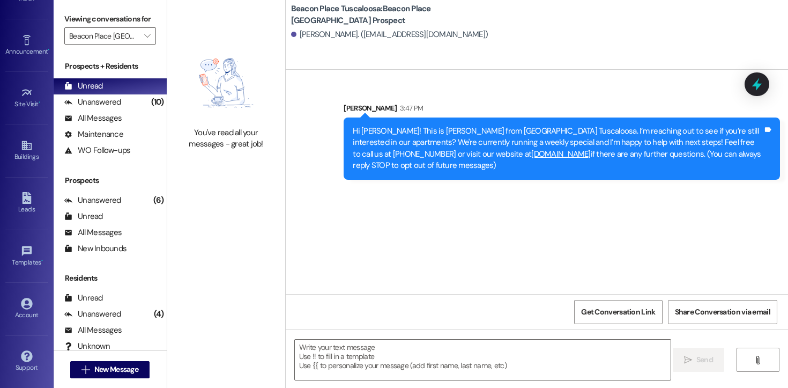
scroll to position [0, 0]
click at [130, 369] on span "New Message" at bounding box center [116, 368] width 44 height 11
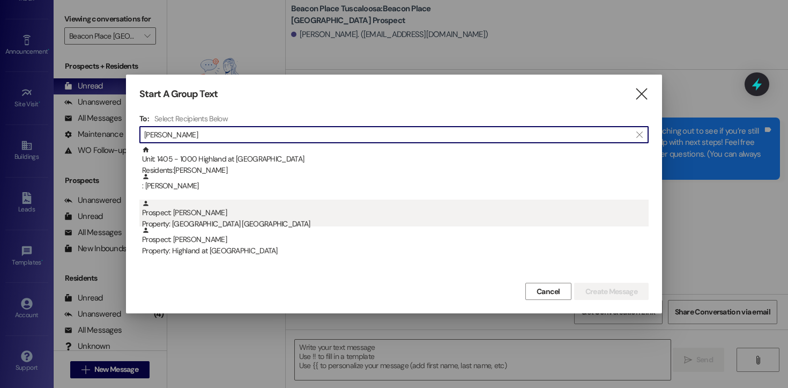
type input "[PERSON_NAME]"
click at [222, 220] on div "Property: [GEOGRAPHIC_DATA] [GEOGRAPHIC_DATA]" at bounding box center [395, 223] width 506 height 11
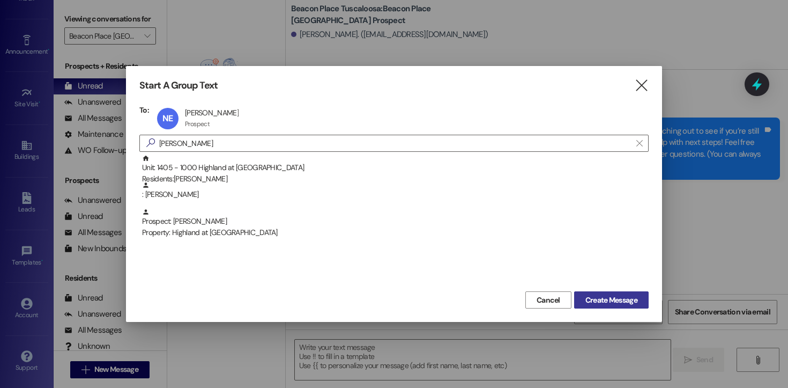
click at [616, 300] on span "Create Message" at bounding box center [611, 299] width 52 height 11
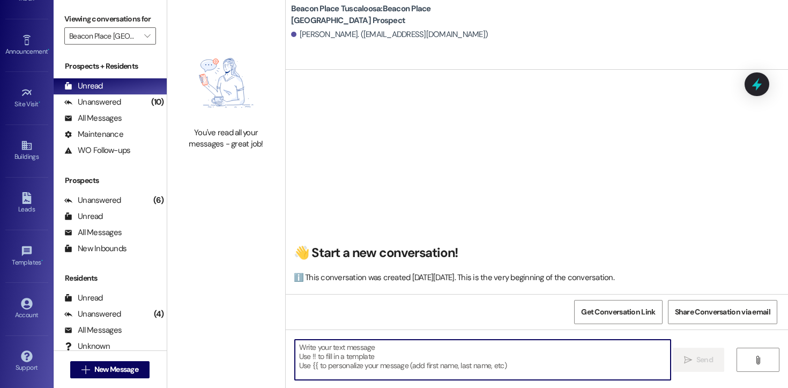
click at [473, 369] on textarea at bounding box center [483, 359] width 376 height 40
paste textarea "Hi [PERSON_NAME]! This is [PERSON_NAME] from [GEOGRAPHIC_DATA] Tuscaloosa. I’m …"
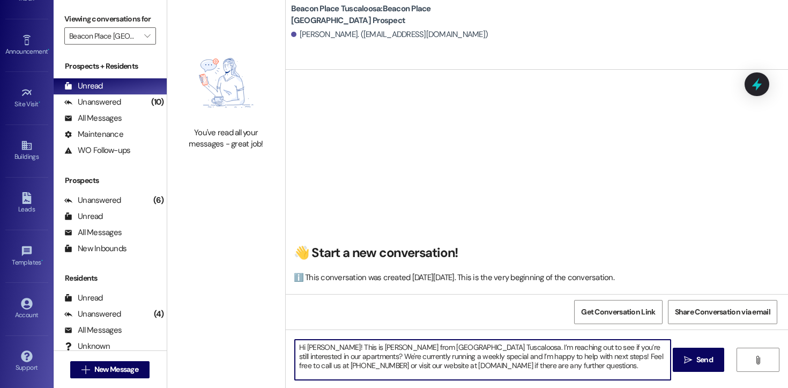
drag, startPoint x: 324, startPoint y: 349, endPoint x: 302, endPoint y: 348, distance: 22.5
click at [302, 348] on textarea "Hi [PERSON_NAME]! This is [PERSON_NAME] from [GEOGRAPHIC_DATA] Tuscaloosa. I’m …" at bounding box center [483, 359] width 376 height 40
drag, startPoint x: 617, startPoint y: 371, endPoint x: 212, endPoint y: 325, distance: 407.8
click at [212, 325] on div "You've read all your messages - great job! [GEOGRAPHIC_DATA] [GEOGRAPHIC_DATA]:…" at bounding box center [477, 194] width 621 height 388
click at [600, 362] on textarea "Hi [PERSON_NAME]! This is [PERSON_NAME] from [GEOGRAPHIC_DATA] Tuscaloosa. I’m …" at bounding box center [483, 359] width 376 height 40
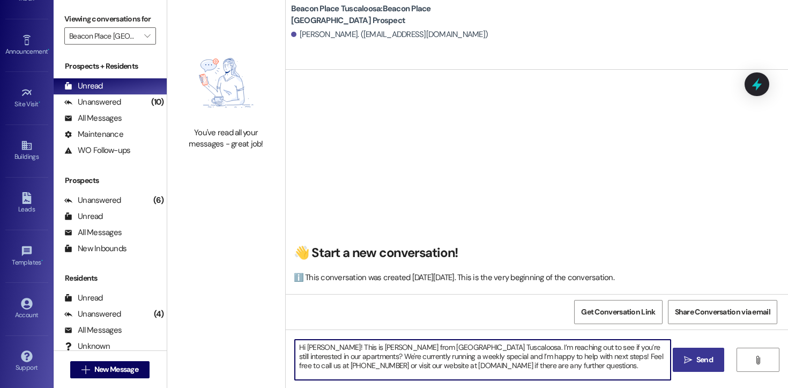
type textarea "Hi [PERSON_NAME]! This is [PERSON_NAME] from [GEOGRAPHIC_DATA] Tuscaloosa. I’m …"
click at [696, 362] on span "Send" at bounding box center [704, 359] width 17 height 11
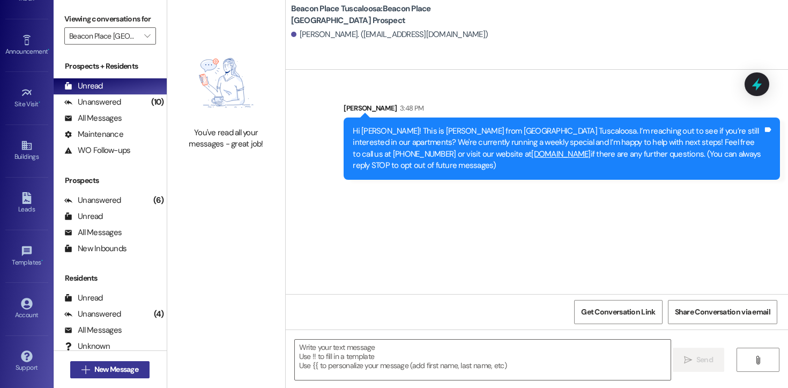
click at [110, 370] on span "New Message" at bounding box center [116, 368] width 44 height 11
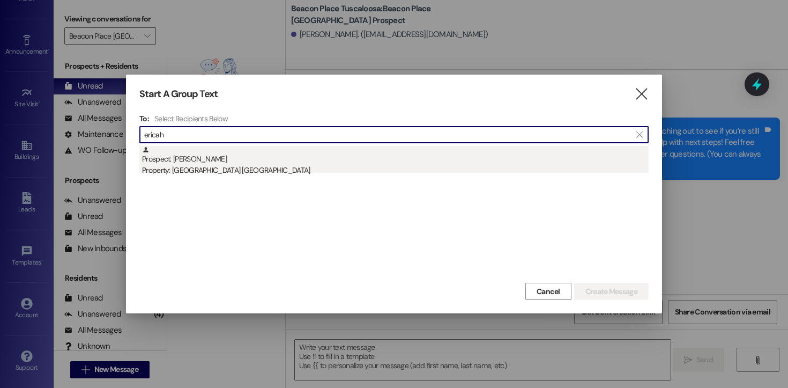
type input "ericah"
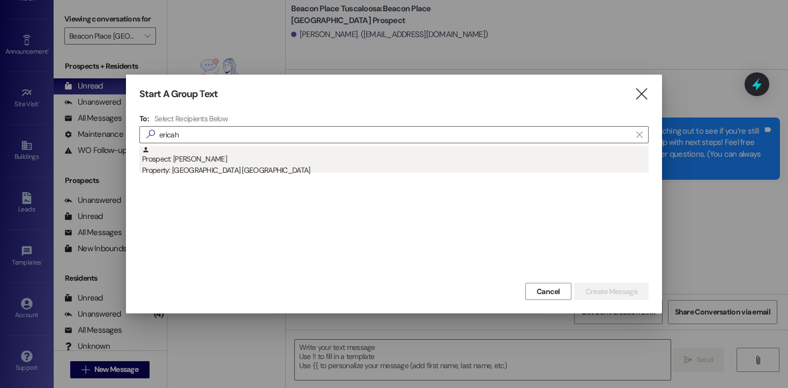
click at [210, 174] on div "Property: [GEOGRAPHIC_DATA] [GEOGRAPHIC_DATA]" at bounding box center [395, 170] width 506 height 11
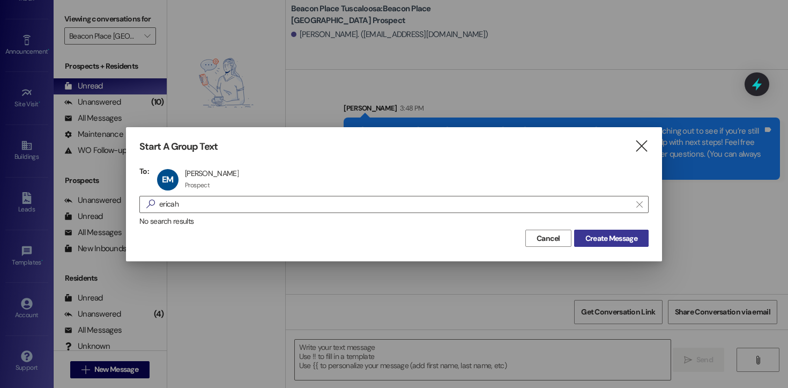
click at [615, 239] on span "Create Message" at bounding box center [611, 238] width 52 height 11
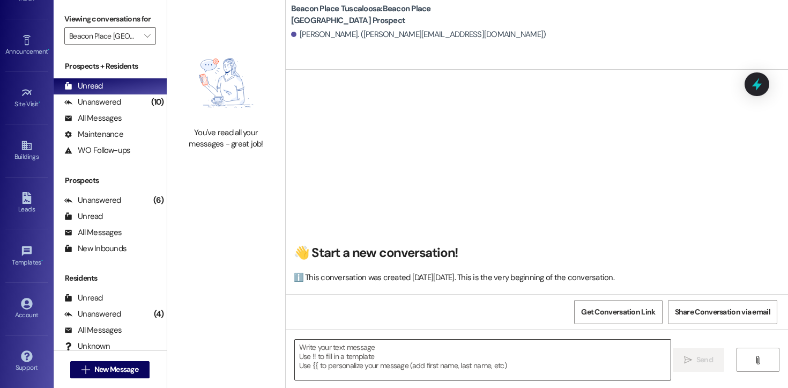
click at [380, 354] on textarea at bounding box center [483, 359] width 376 height 40
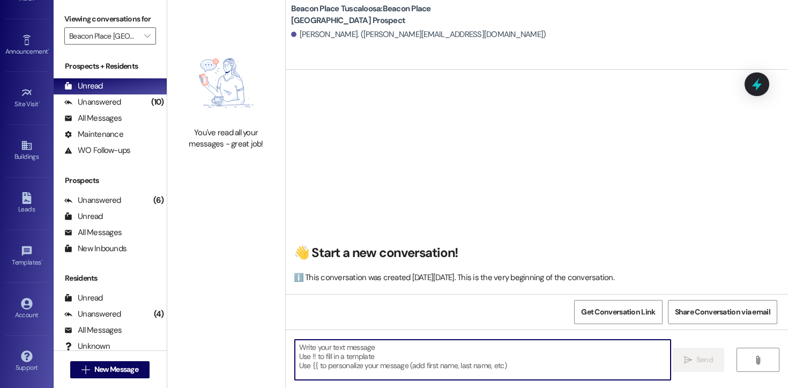
paste textarea "Hi [PERSON_NAME]! This is [PERSON_NAME] from [GEOGRAPHIC_DATA] Tuscaloosa. I’m …"
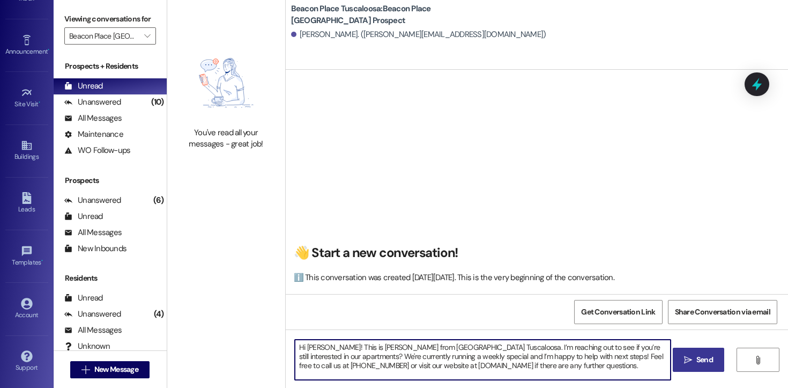
drag, startPoint x: 325, startPoint y: 349, endPoint x: 302, endPoint y: 347, distance: 23.1
click at [302, 347] on textarea "Hi [PERSON_NAME]! This is [PERSON_NAME] from [GEOGRAPHIC_DATA] Tuscaloosa. I’m …" at bounding box center [483, 359] width 376 height 40
drag, startPoint x: 619, startPoint y: 370, endPoint x: 290, endPoint y: 328, distance: 331.8
click at [290, 328] on div "👋 Start a new conversation! ℹ️ This conversation was created [DATE][DATE]. This…" at bounding box center [537, 264] width 502 height 388
type textarea "Hi [PERSON_NAME]! This is [PERSON_NAME] from [GEOGRAPHIC_DATA] Tuscaloosa. I’m …"
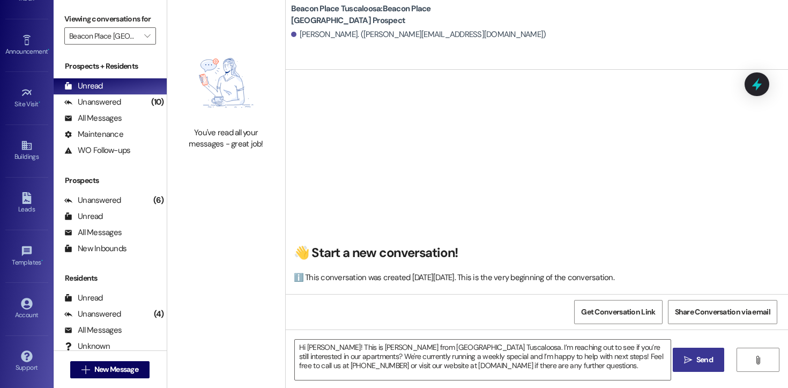
click at [698, 362] on span "Send" at bounding box center [704, 359] width 17 height 11
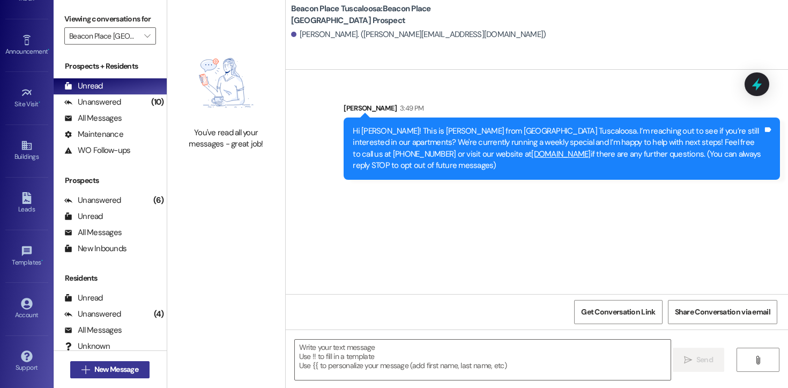
click at [108, 374] on span "New Message" at bounding box center [116, 368] width 44 height 11
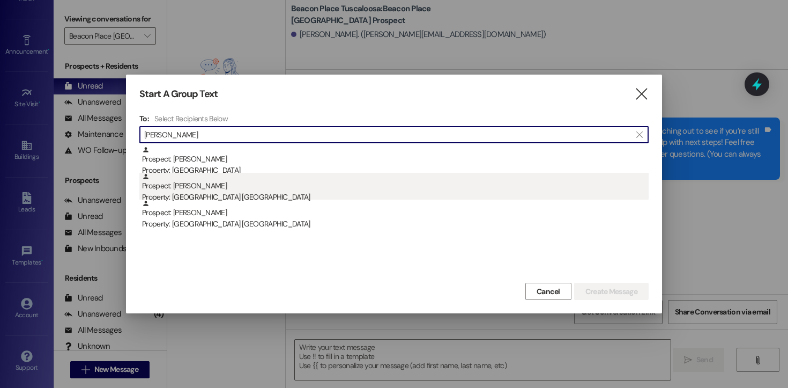
type input "[PERSON_NAME]"
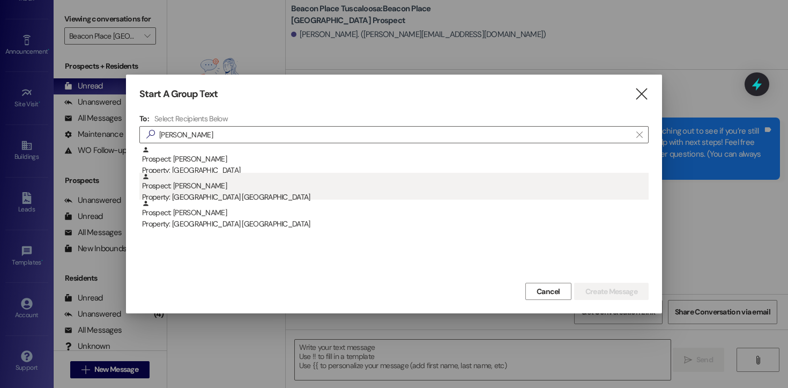
click at [218, 191] on div "Prospect: [PERSON_NAME] Property: [GEOGRAPHIC_DATA] [GEOGRAPHIC_DATA]" at bounding box center [395, 188] width 506 height 31
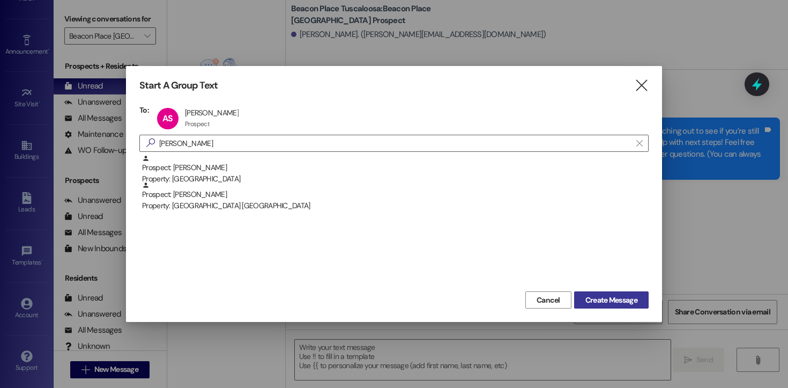
click at [614, 299] on span "Create Message" at bounding box center [611, 299] width 52 height 11
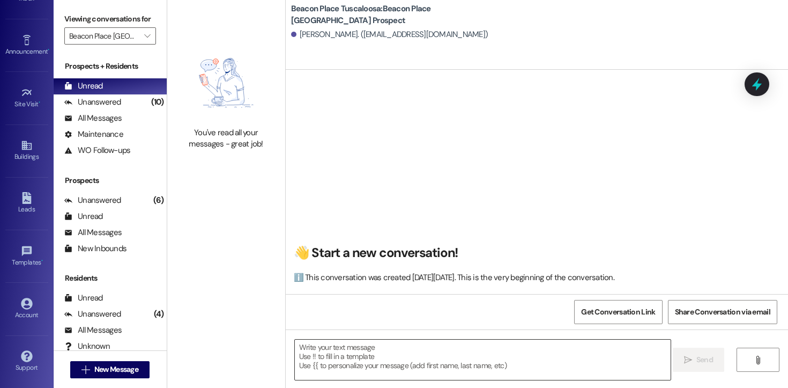
click at [357, 372] on textarea at bounding box center [483, 359] width 376 height 40
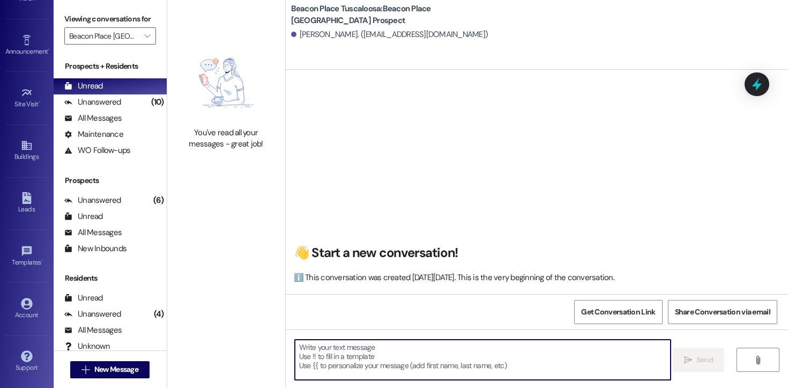
paste textarea "Hi [PERSON_NAME]! This is [PERSON_NAME] from [GEOGRAPHIC_DATA] Tuscaloosa. I’m …"
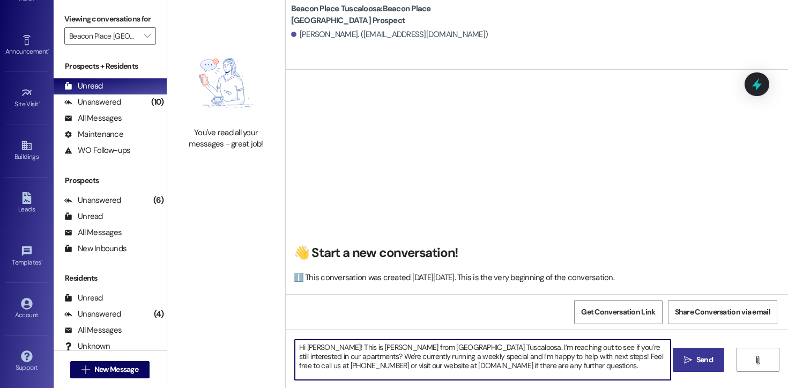
drag, startPoint x: 321, startPoint y: 348, endPoint x: 302, endPoint y: 348, distance: 18.8
click at [302, 348] on textarea "Hi [PERSON_NAME]! This is [PERSON_NAME] from [GEOGRAPHIC_DATA] Tuscaloosa. I’m …" at bounding box center [483, 359] width 376 height 40
drag, startPoint x: 622, startPoint y: 369, endPoint x: 282, endPoint y: 321, distance: 343.7
click at [286, 321] on div "👋 Start a new conversation! ℹ️ This conversation was created [DATE][DATE]. This…" at bounding box center [537, 264] width 502 height 388
type textarea "Hi [PERSON_NAME] This is [PERSON_NAME] from [GEOGRAPHIC_DATA]. I’m reaching out…"
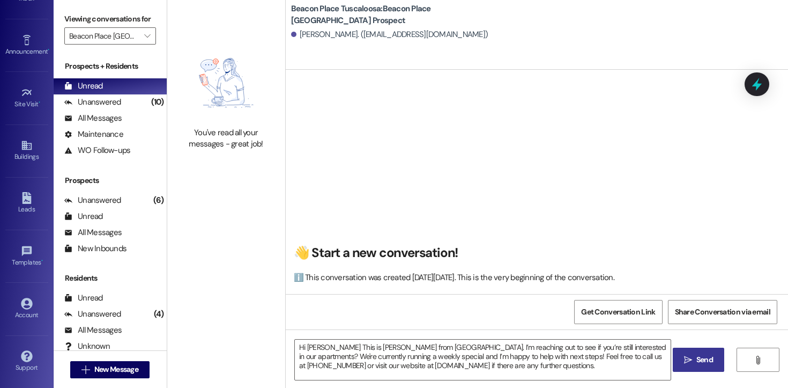
click at [696, 362] on span "Send" at bounding box center [704, 359] width 17 height 11
